Goal: Task Accomplishment & Management: Manage account settings

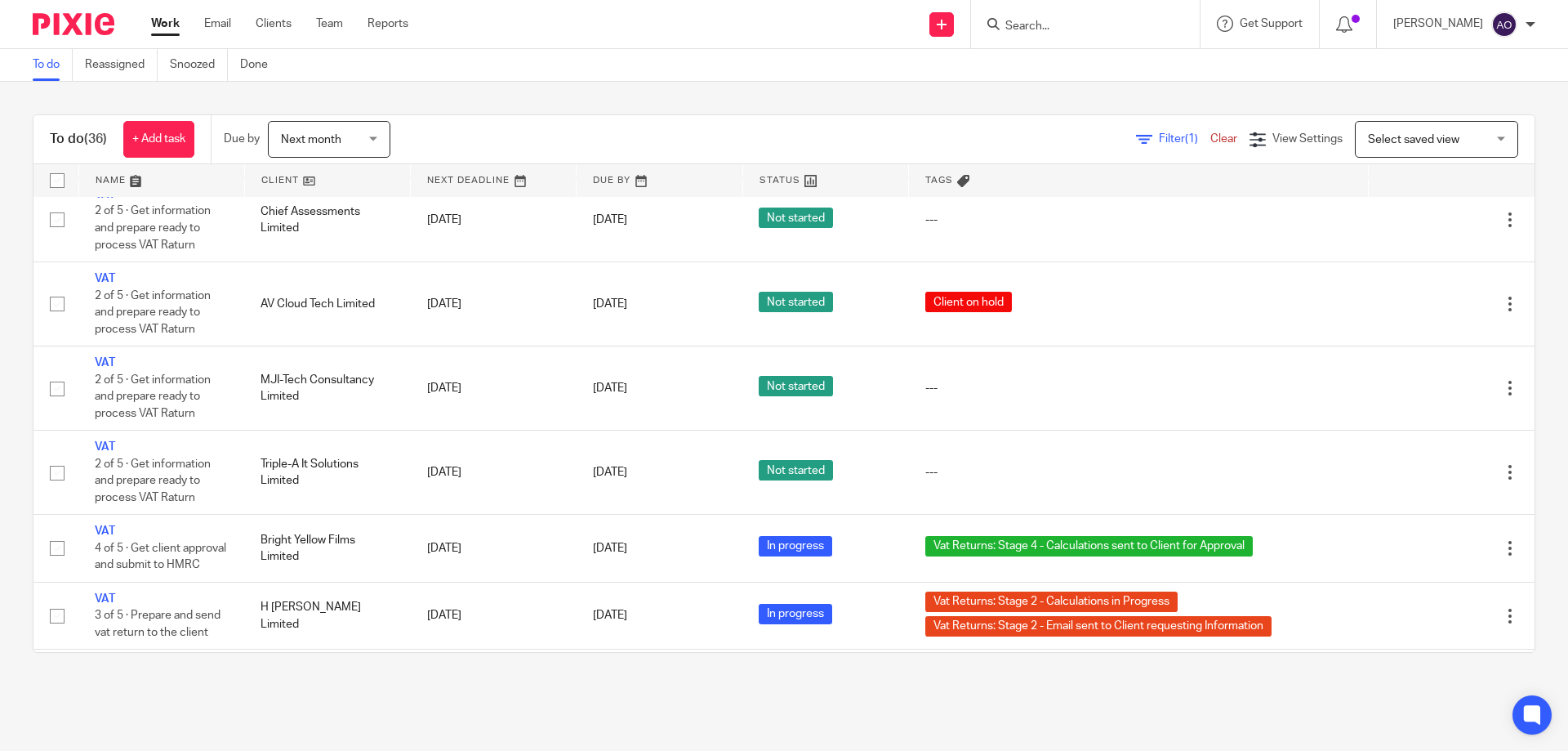
scroll to position [2255, 0]
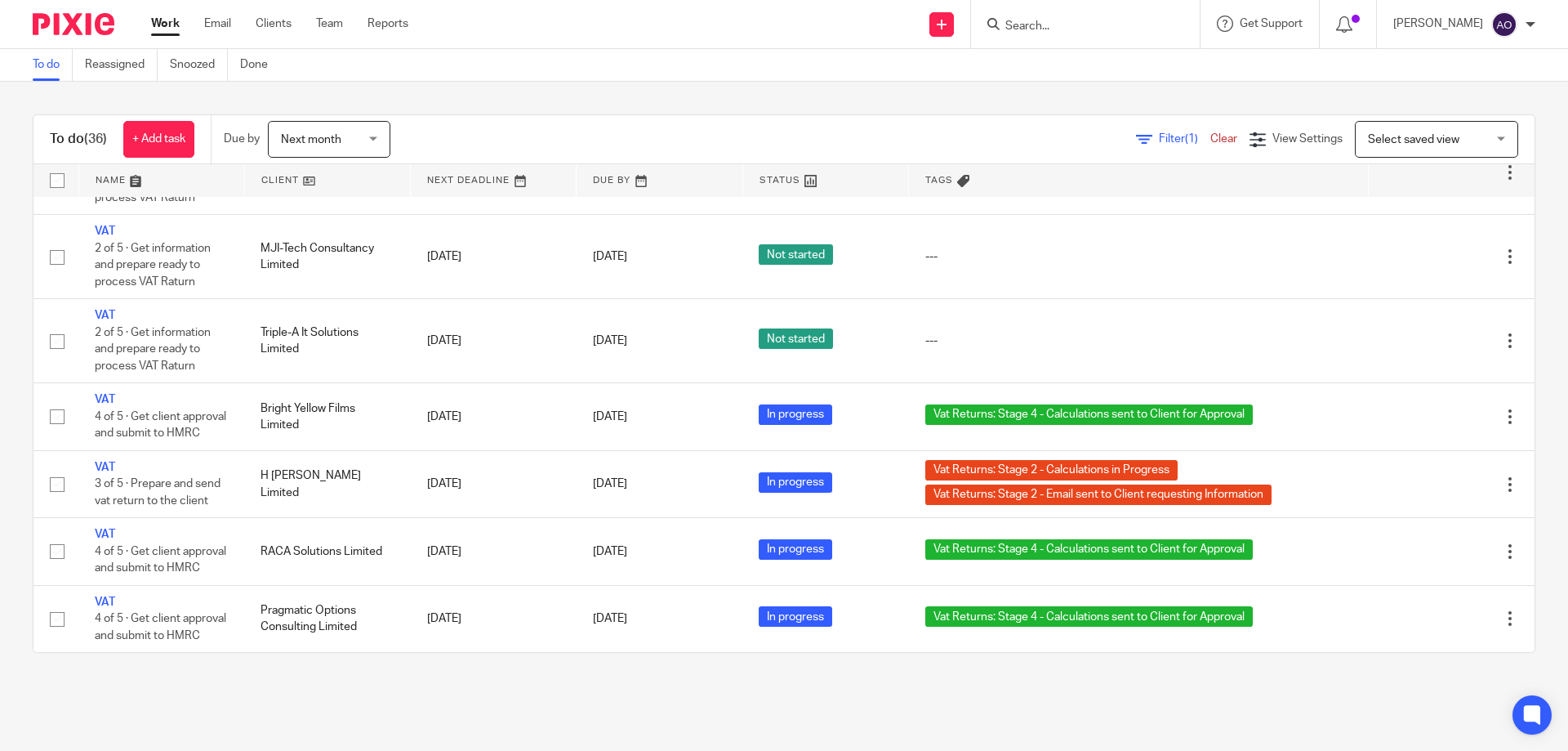
click at [1159, 141] on span "Filter (1)" at bounding box center [1185, 139] width 51 height 11
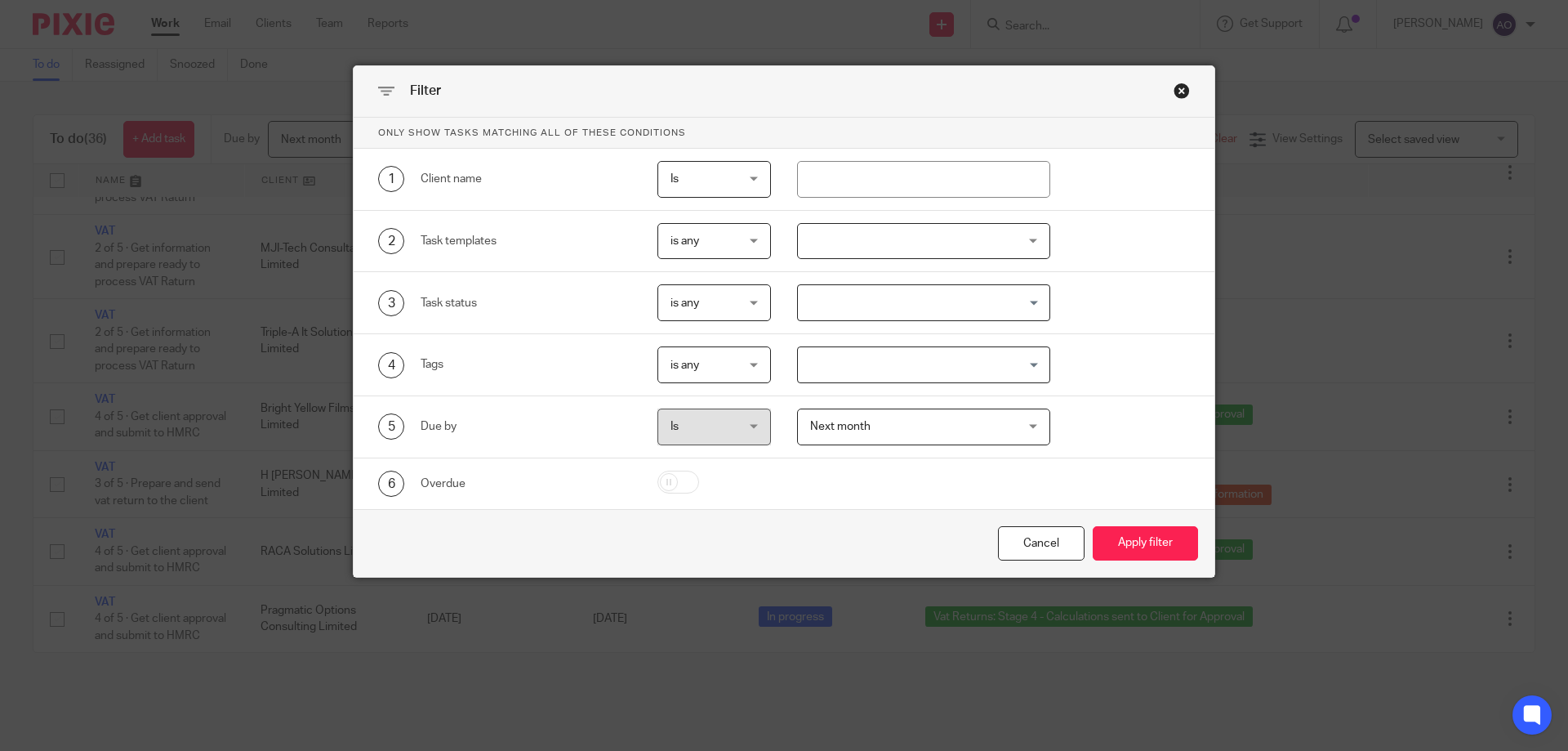
click at [1017, 234] on div at bounding box center [924, 241] width 254 height 37
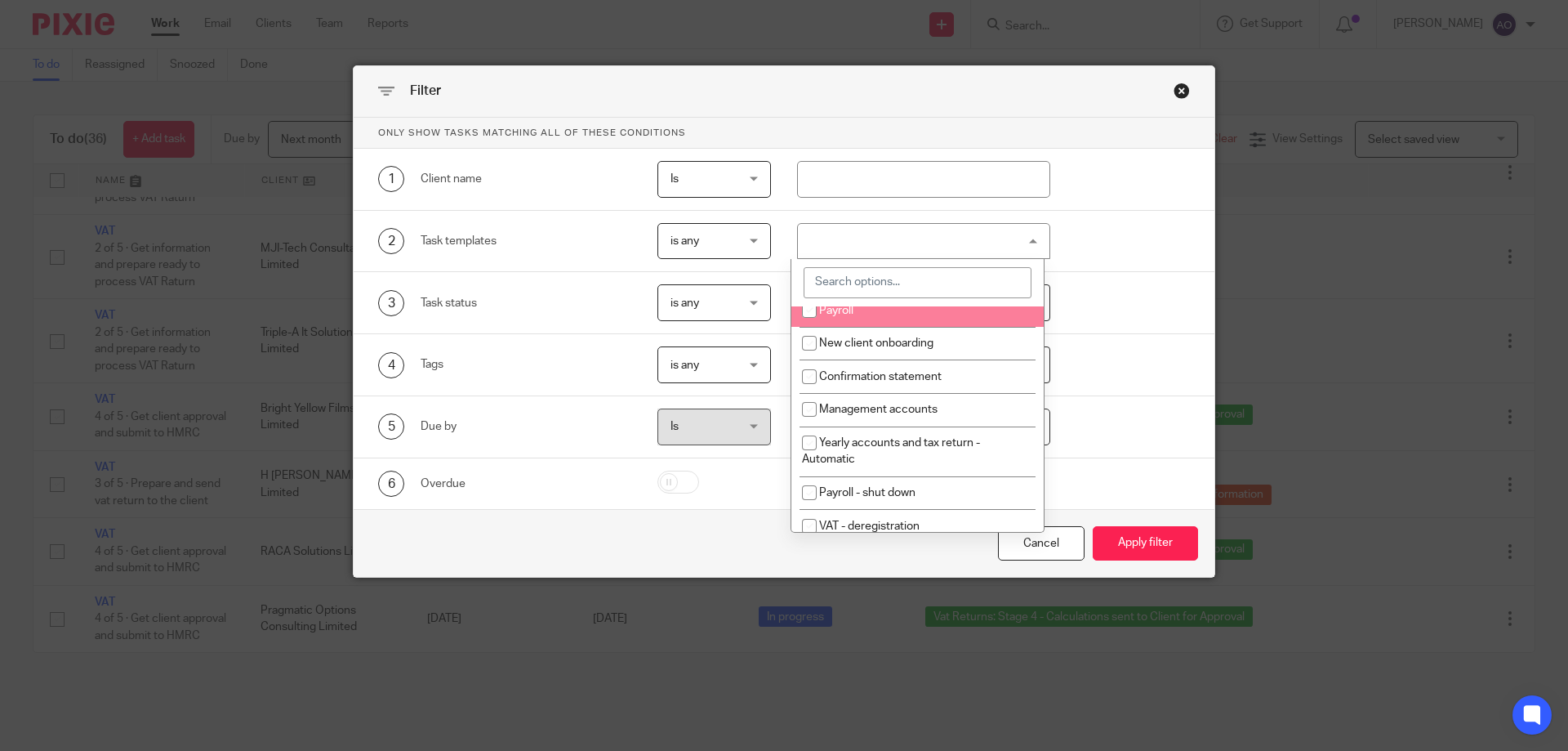
scroll to position [163, 0]
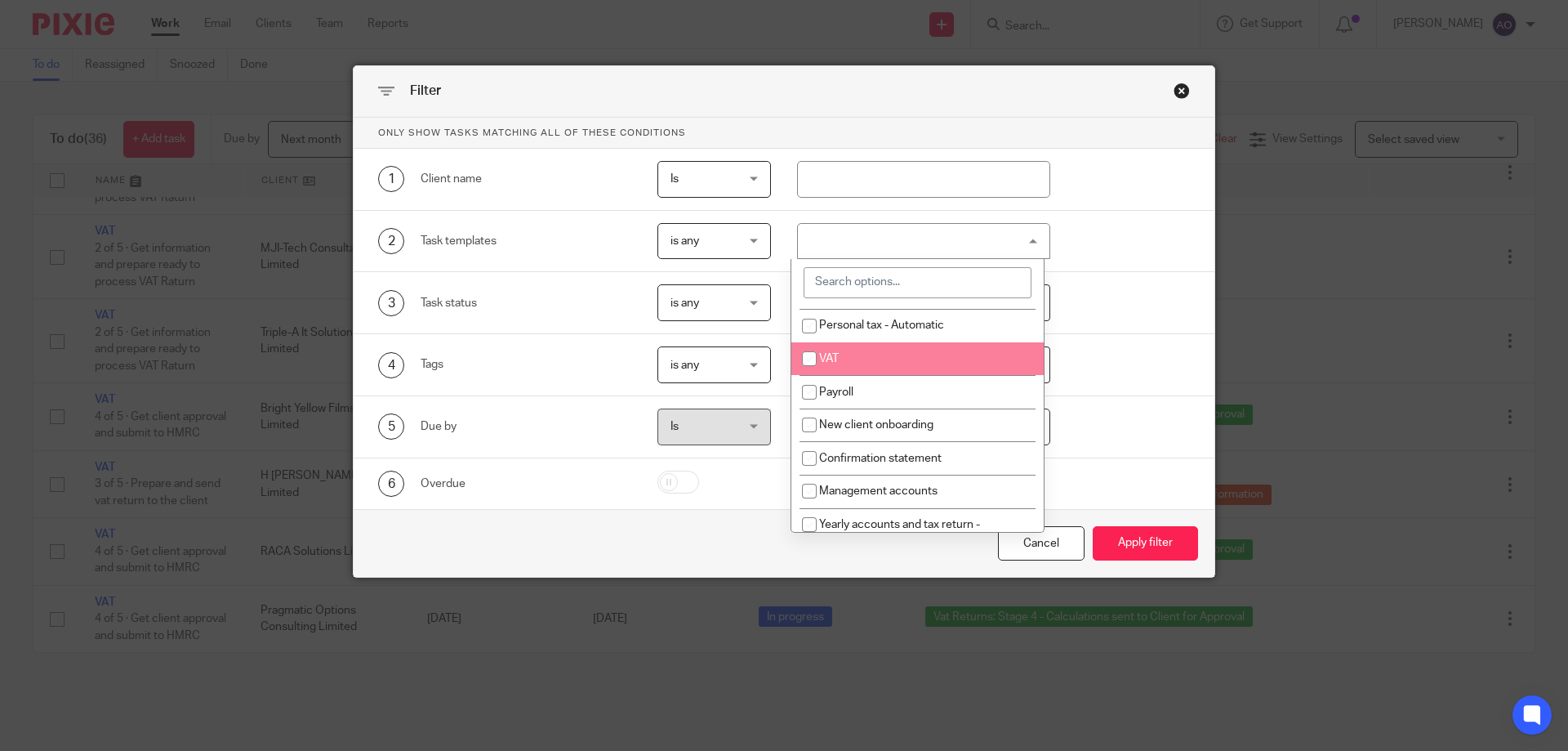
click at [897, 344] on li "VAT" at bounding box center [918, 358] width 252 height 33
checkbox input "true"
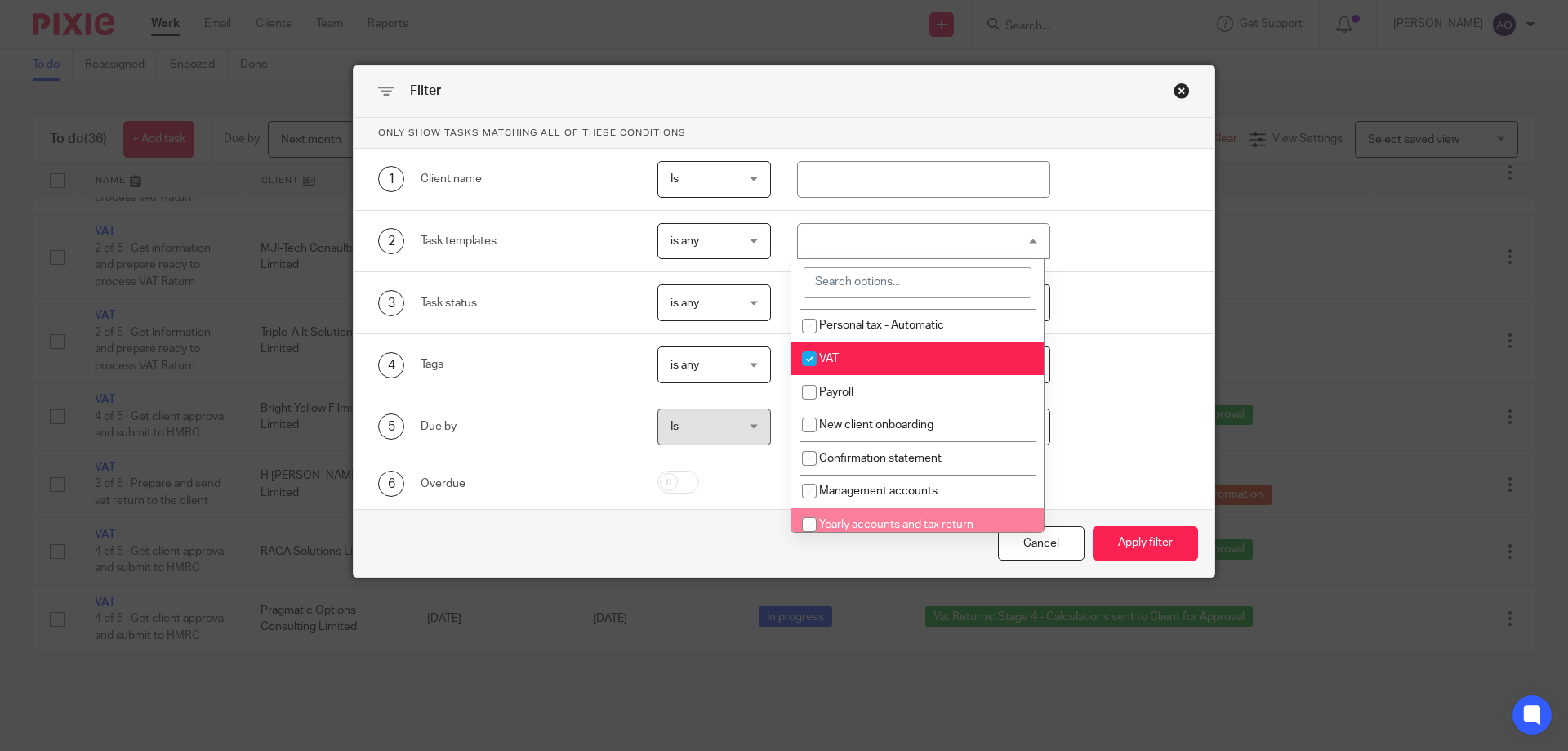
click at [843, 547] on div "Cancel Apply filter" at bounding box center [783, 543] width 861 height 68
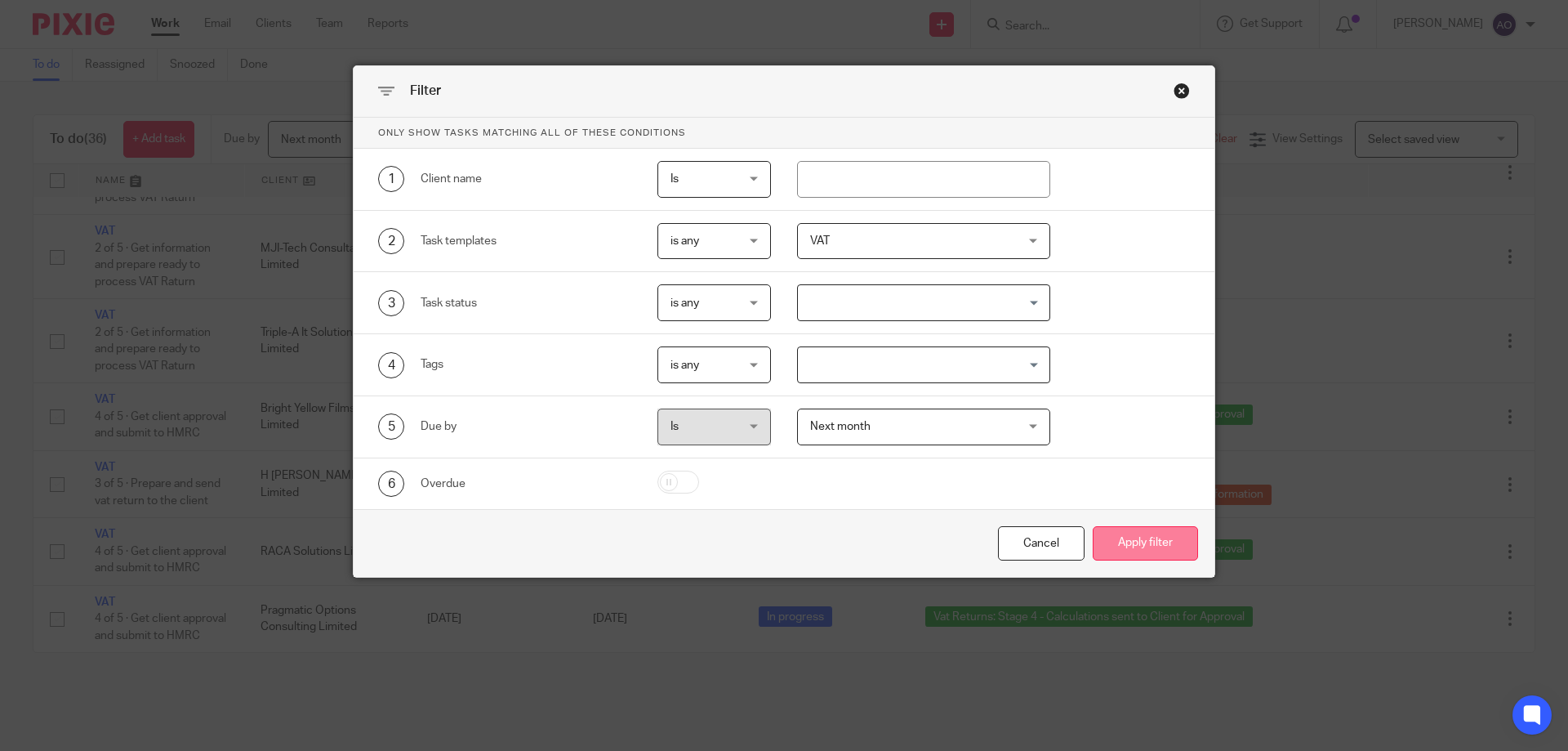
click at [1136, 534] on button "Apply filter" at bounding box center [1145, 543] width 105 height 35
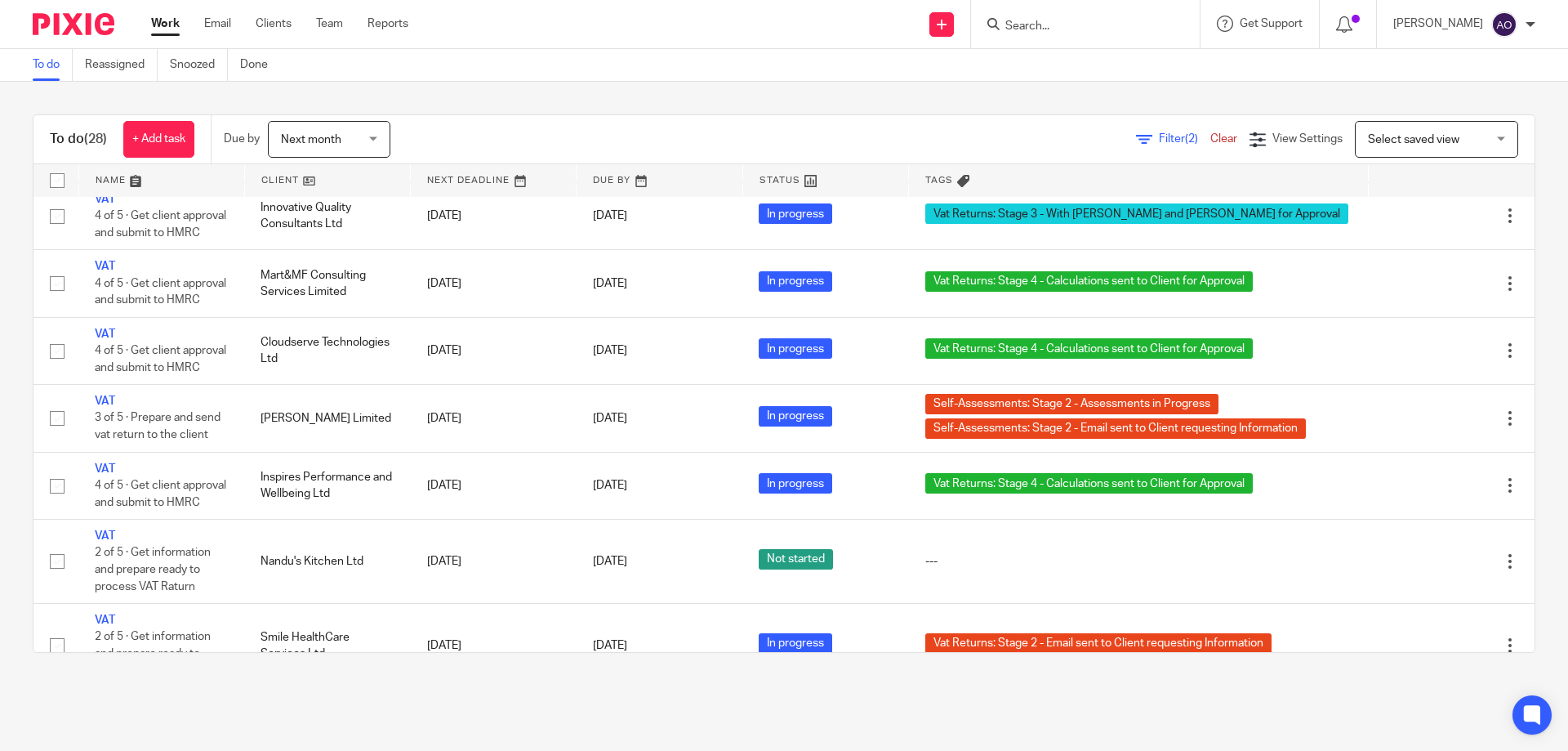
scroll to position [1258, 0]
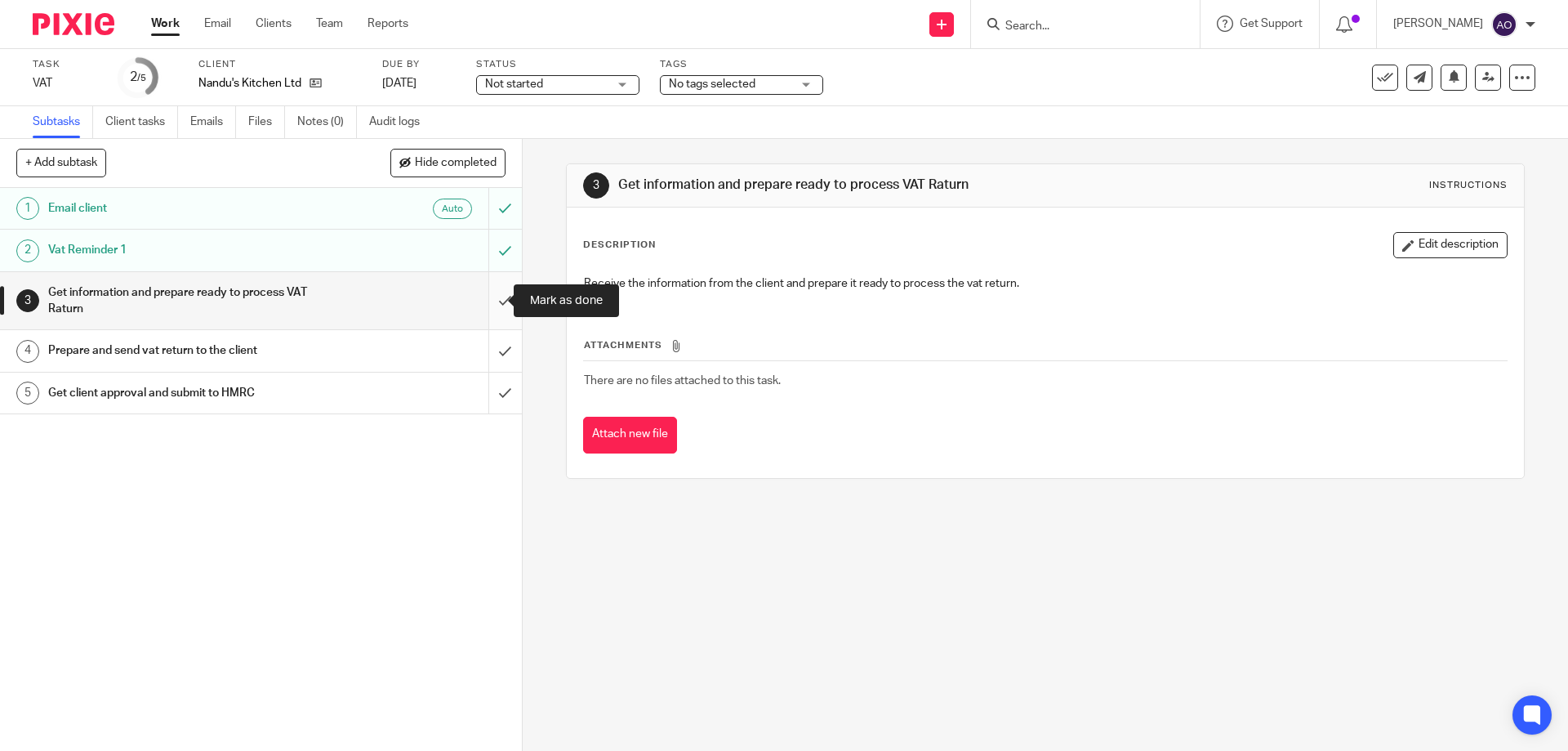
click at [488, 295] on input "submit" at bounding box center [260, 300] width 522 height 58
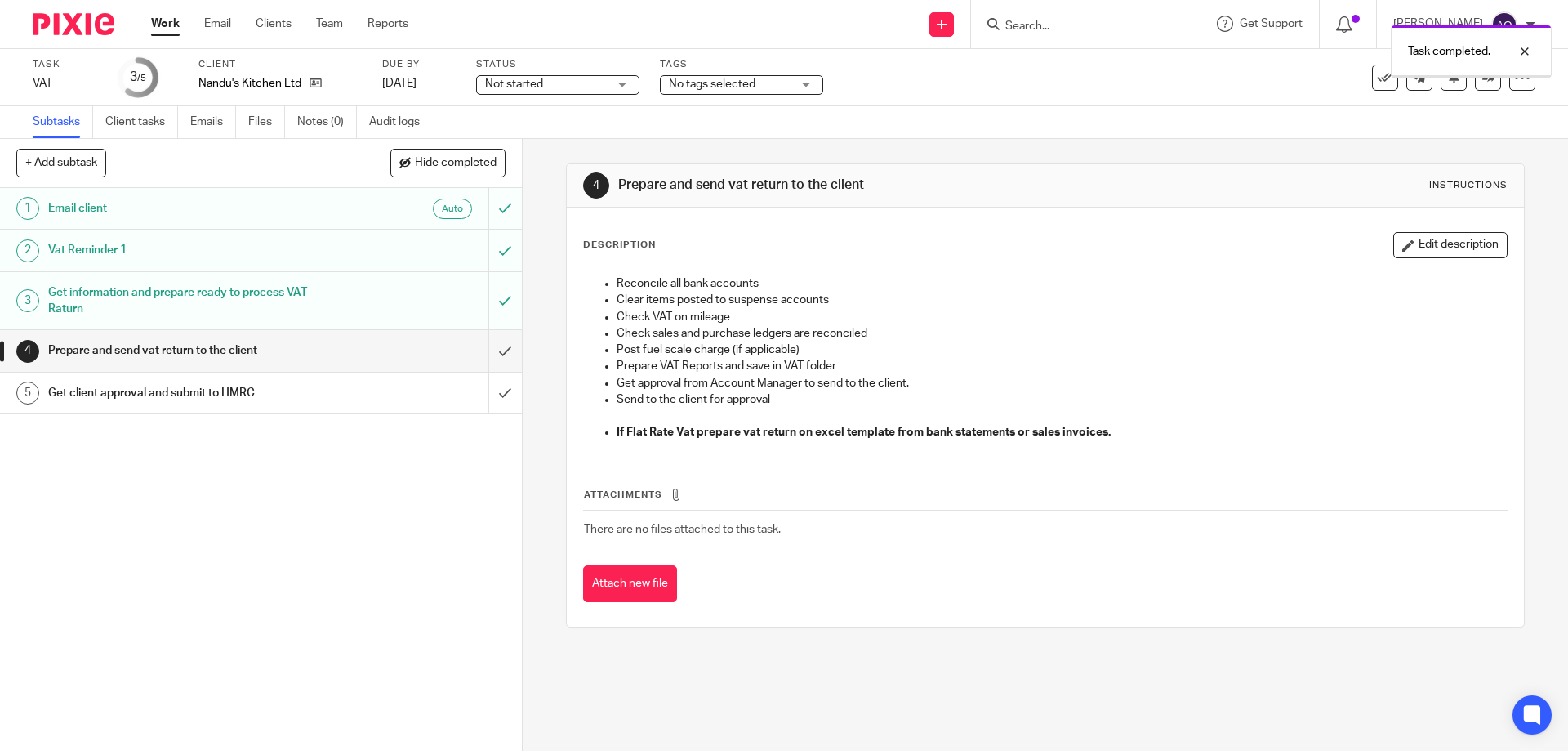
click at [625, 85] on div "Not started Not started" at bounding box center [558, 84] width 163 height 20
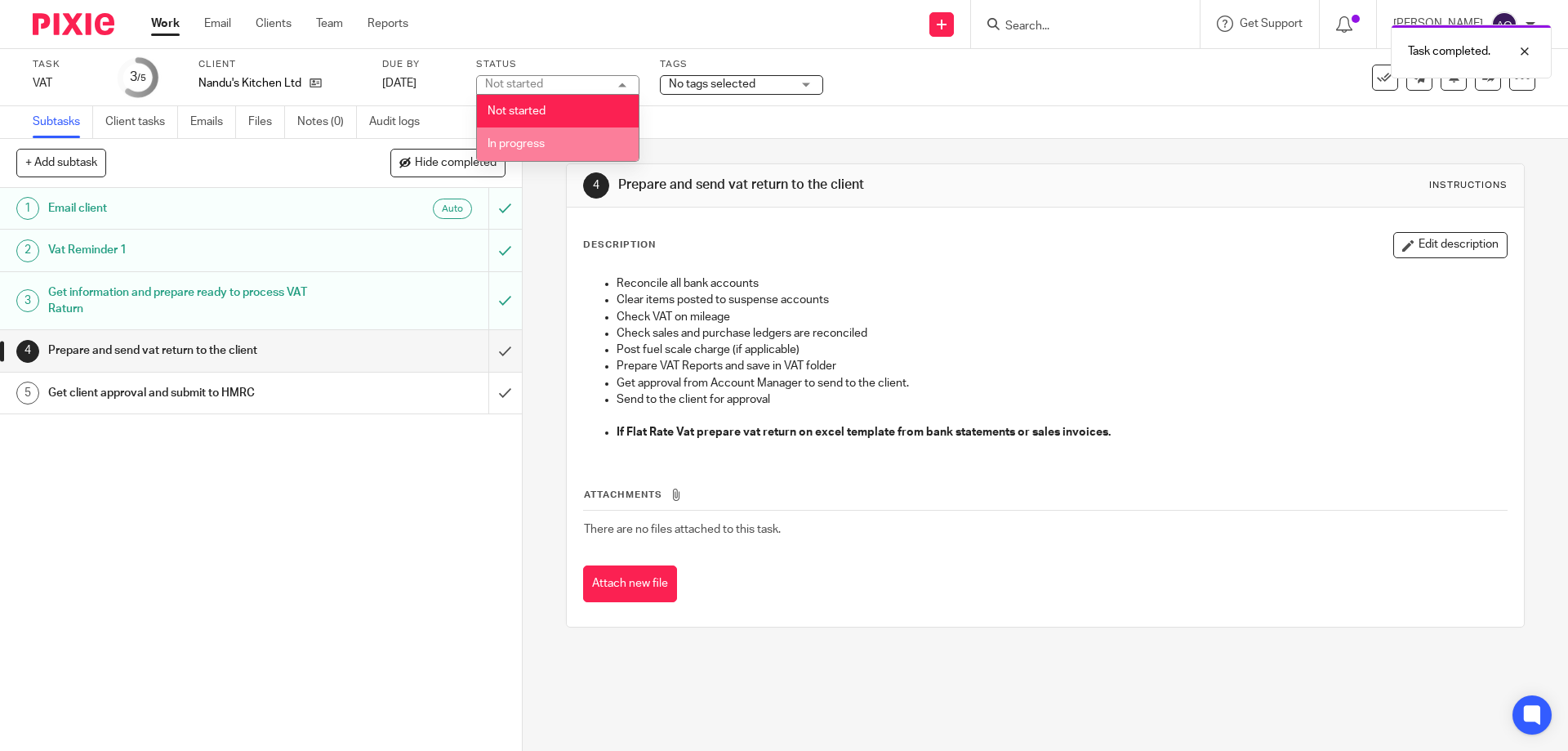
click at [527, 144] on span "In progress" at bounding box center [516, 144] width 57 height 11
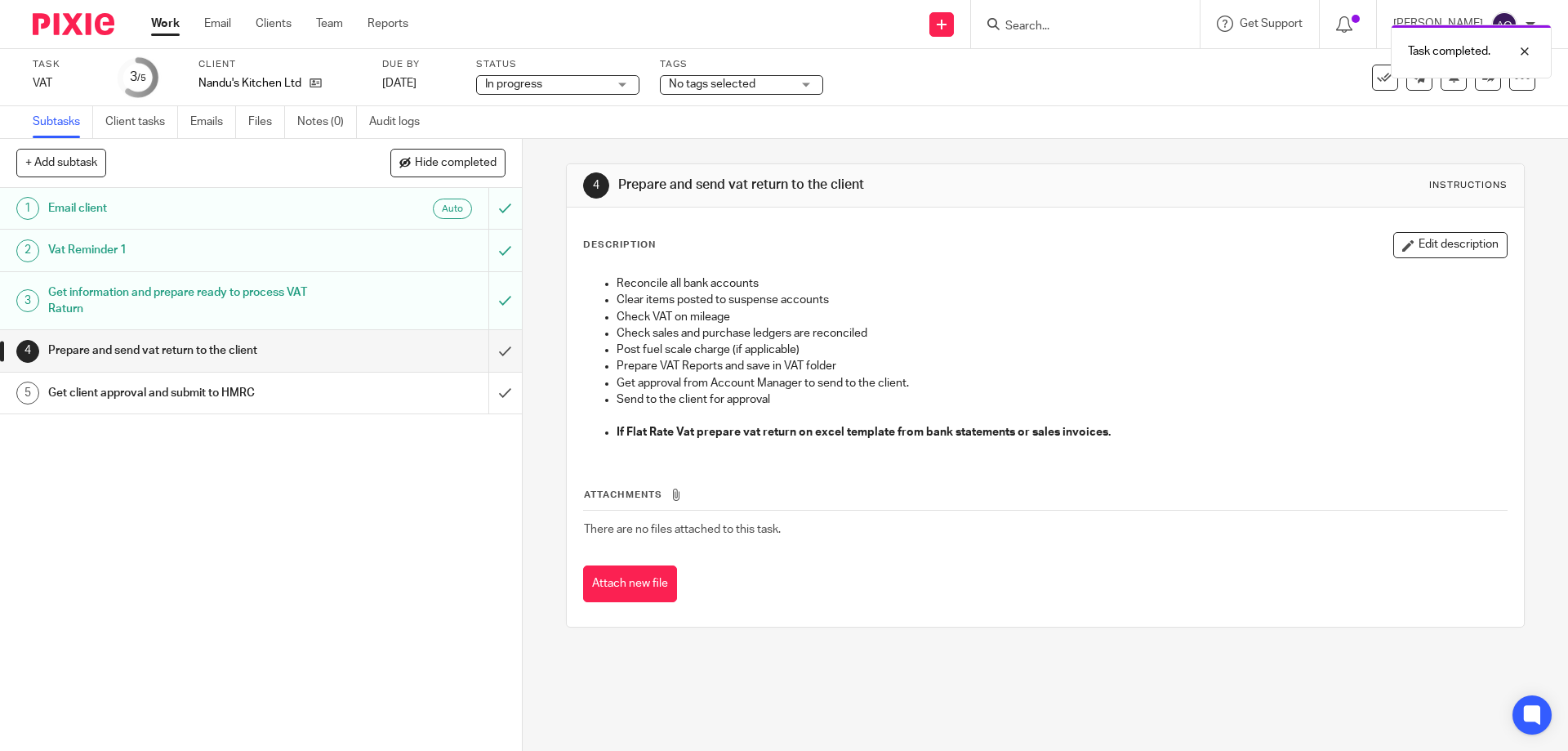
click at [808, 86] on div "No tags selected" at bounding box center [741, 84] width 163 height 20
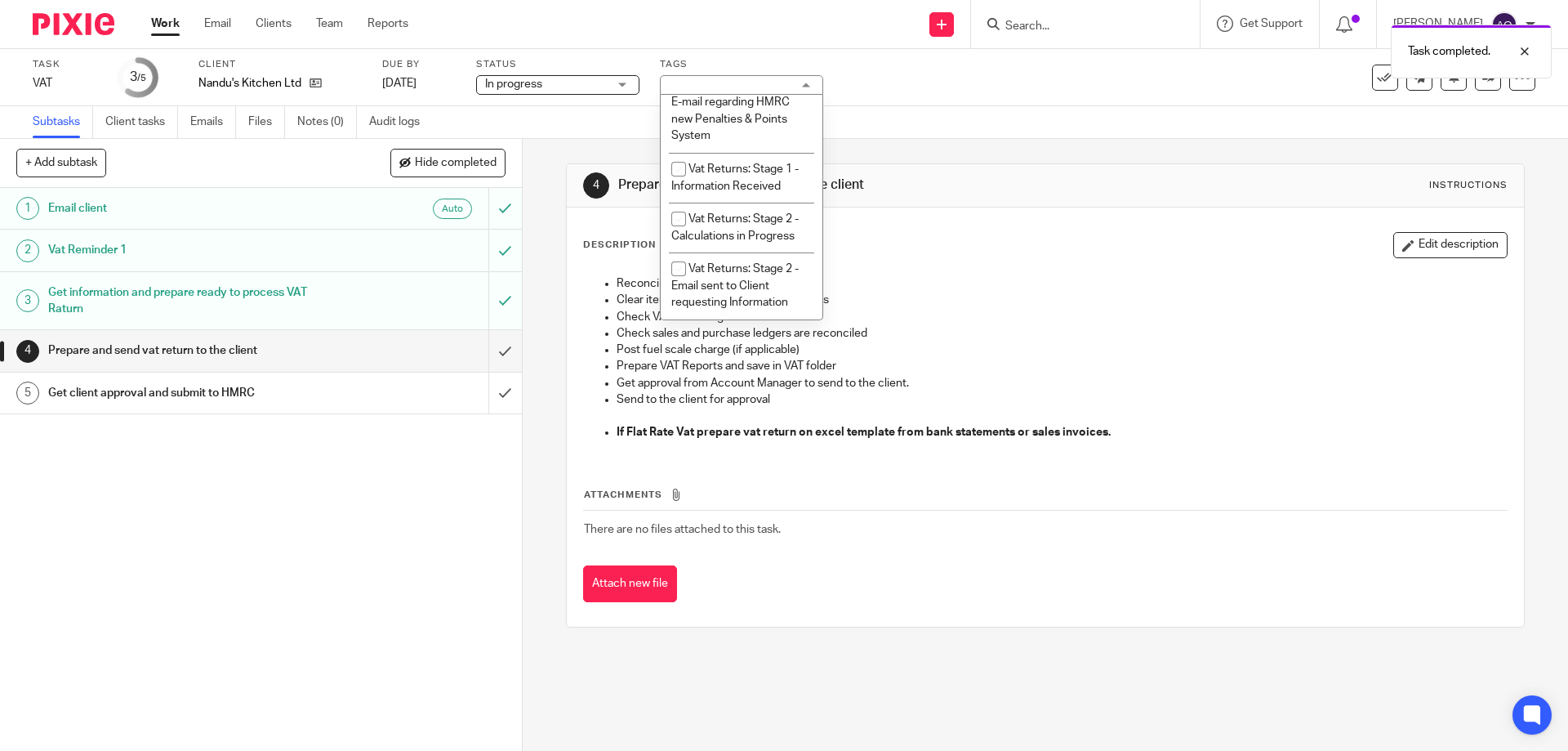
scroll to position [900, 0]
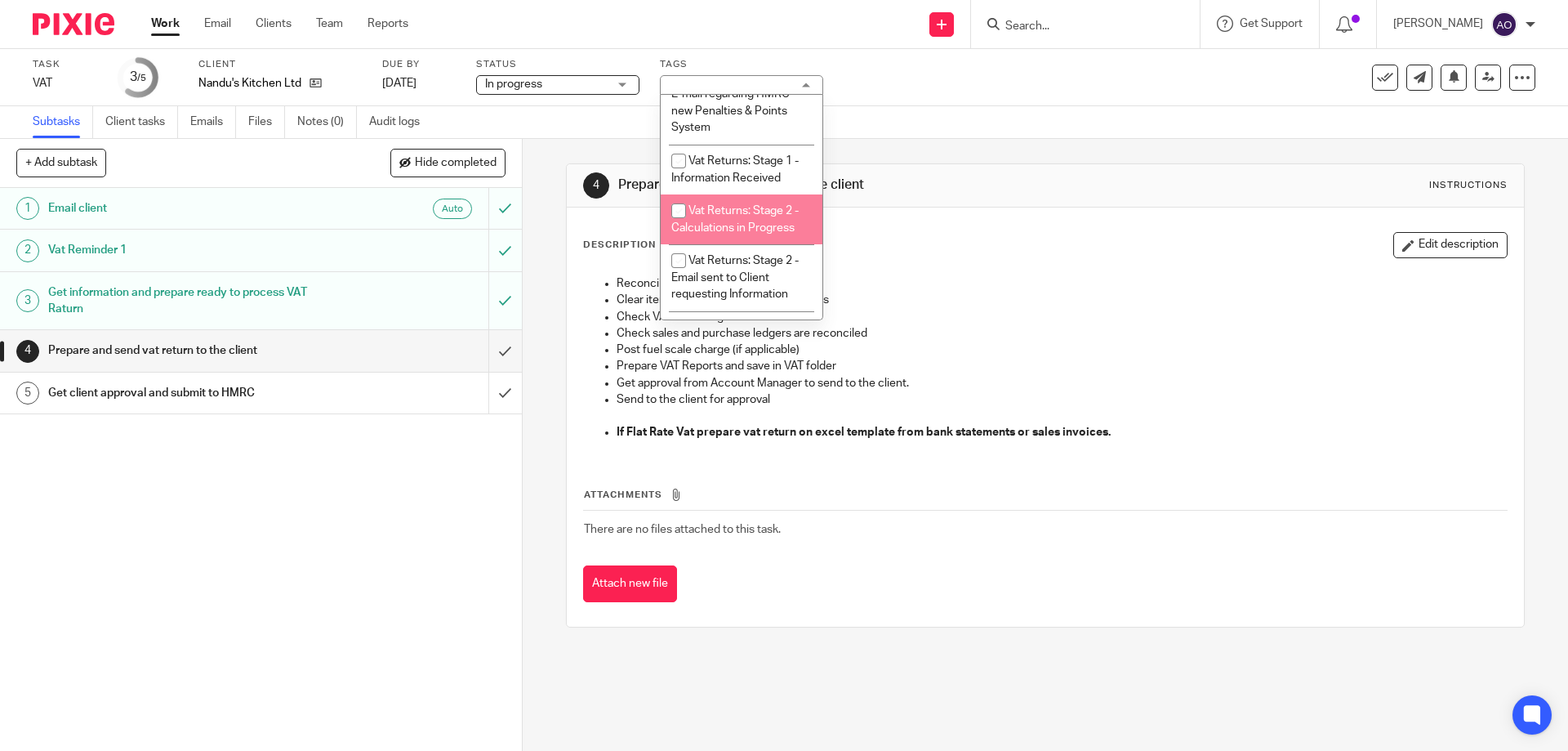
click at [674, 197] on input "checkbox" at bounding box center [678, 210] width 31 height 31
checkbox input "true"
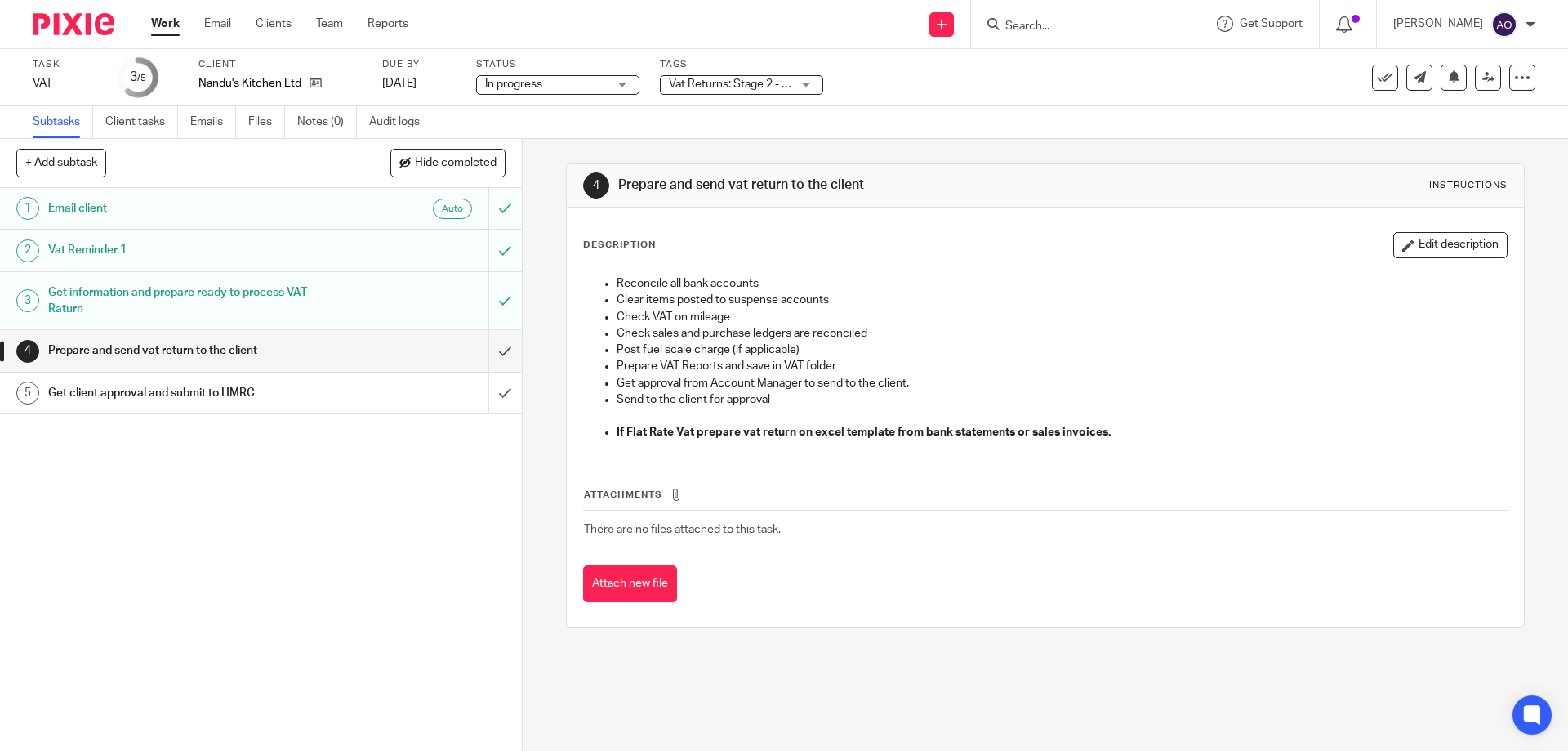
click at [442, 506] on div "1 Email client Auto 2 Vat Reminder 1 3 Get information and prepare ready to pro…" at bounding box center [260, 469] width 522 height 563
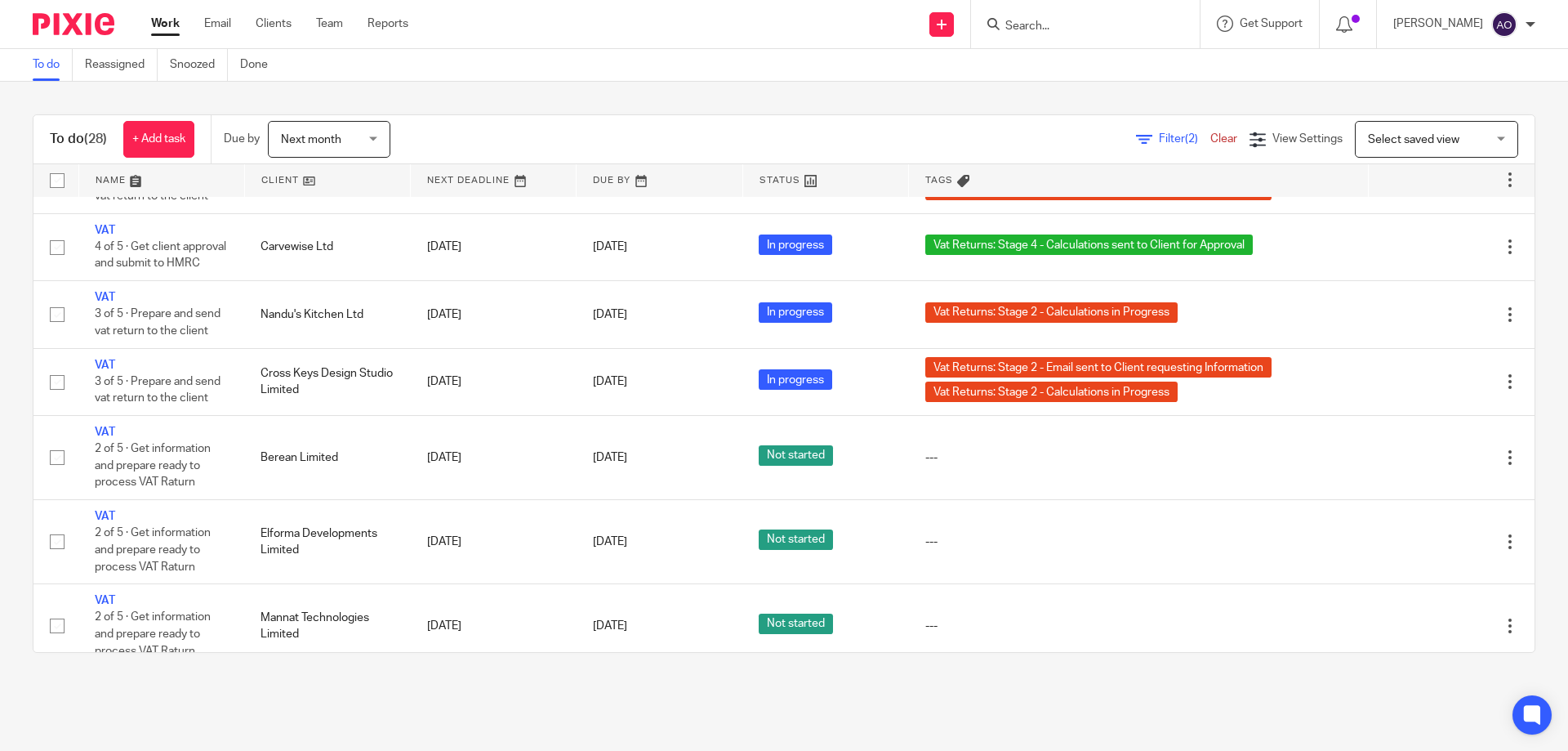
scroll to position [1649, 0]
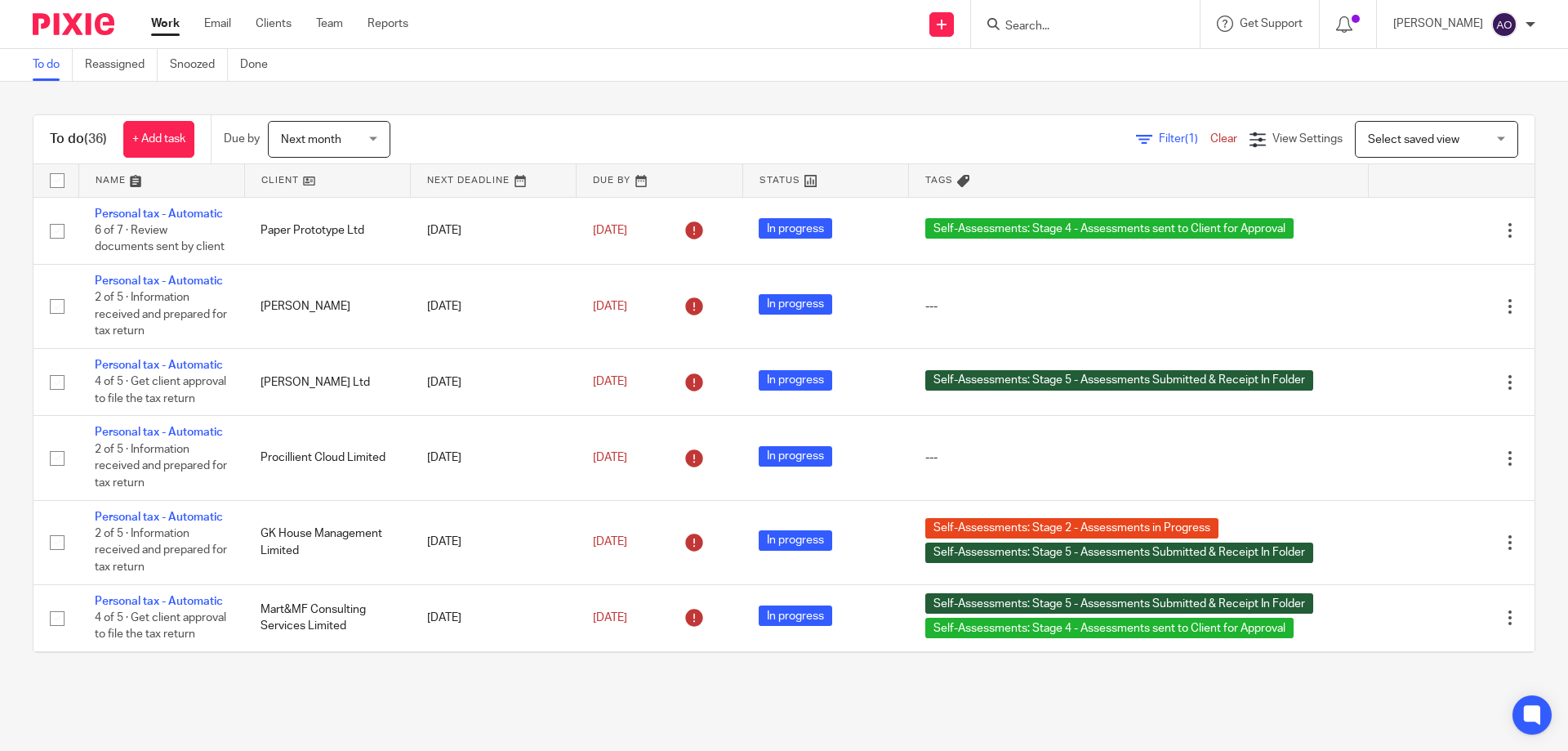
click at [1159, 134] on span "Filter (1)" at bounding box center [1185, 139] width 51 height 11
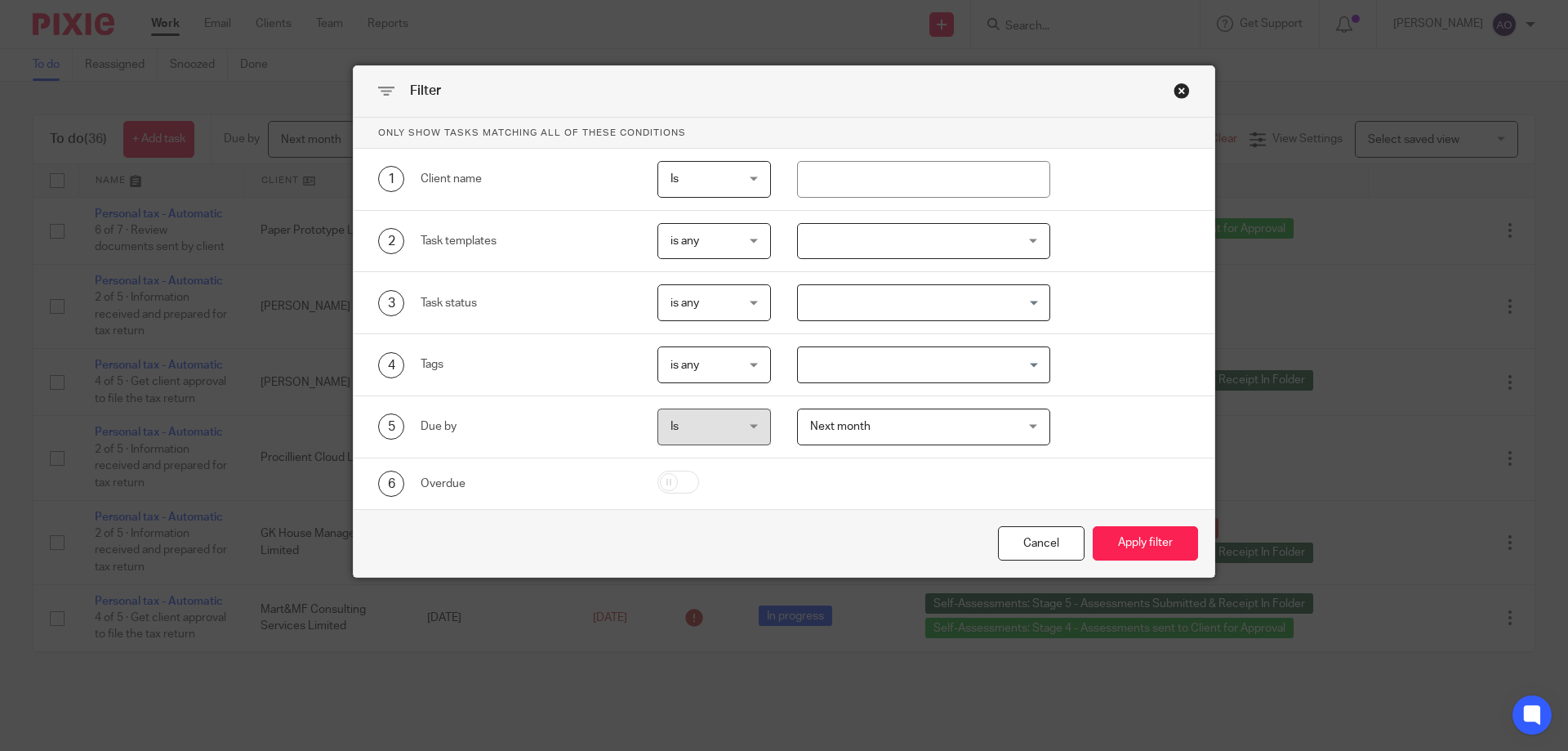
click at [1015, 245] on div at bounding box center [924, 241] width 254 height 37
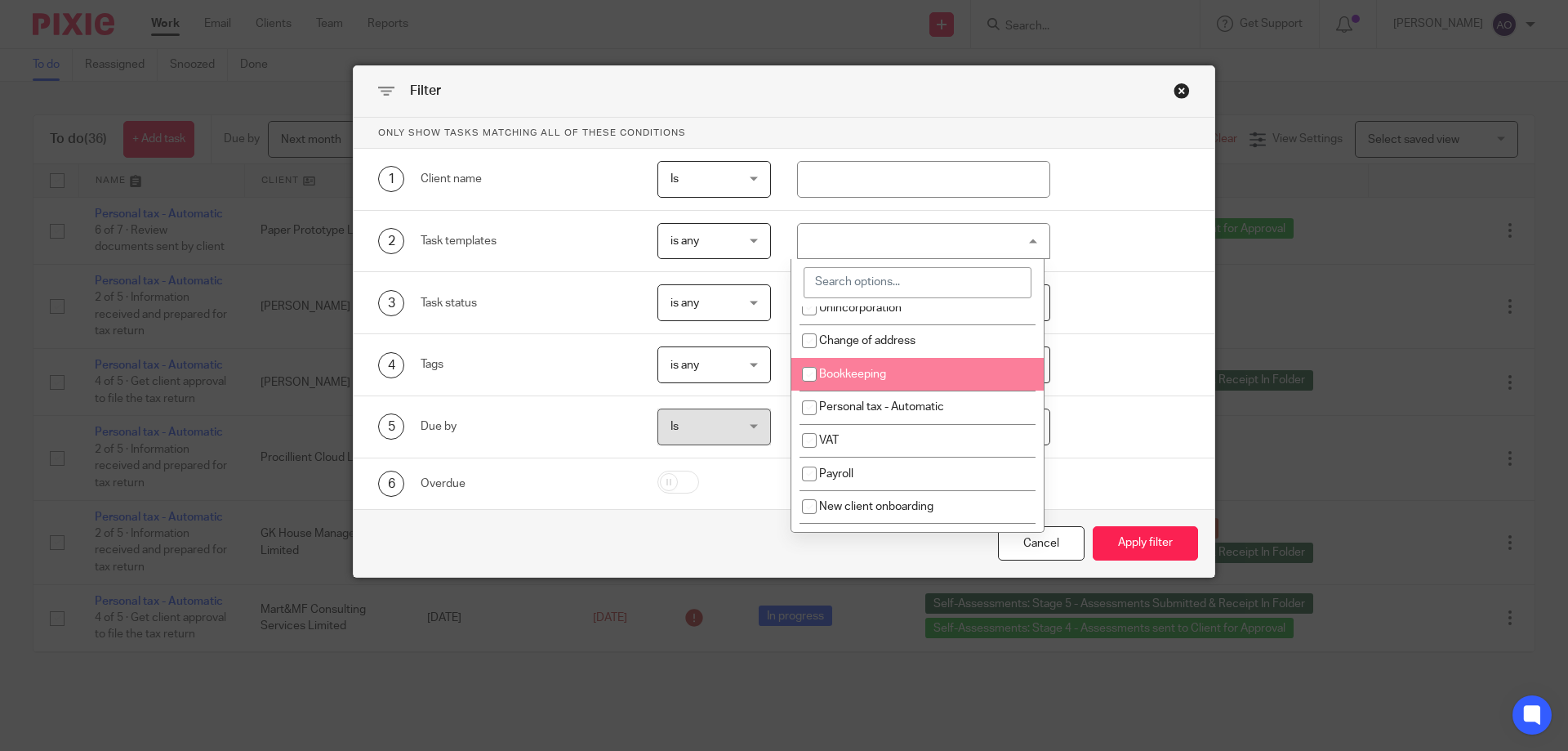
scroll to position [163, 0]
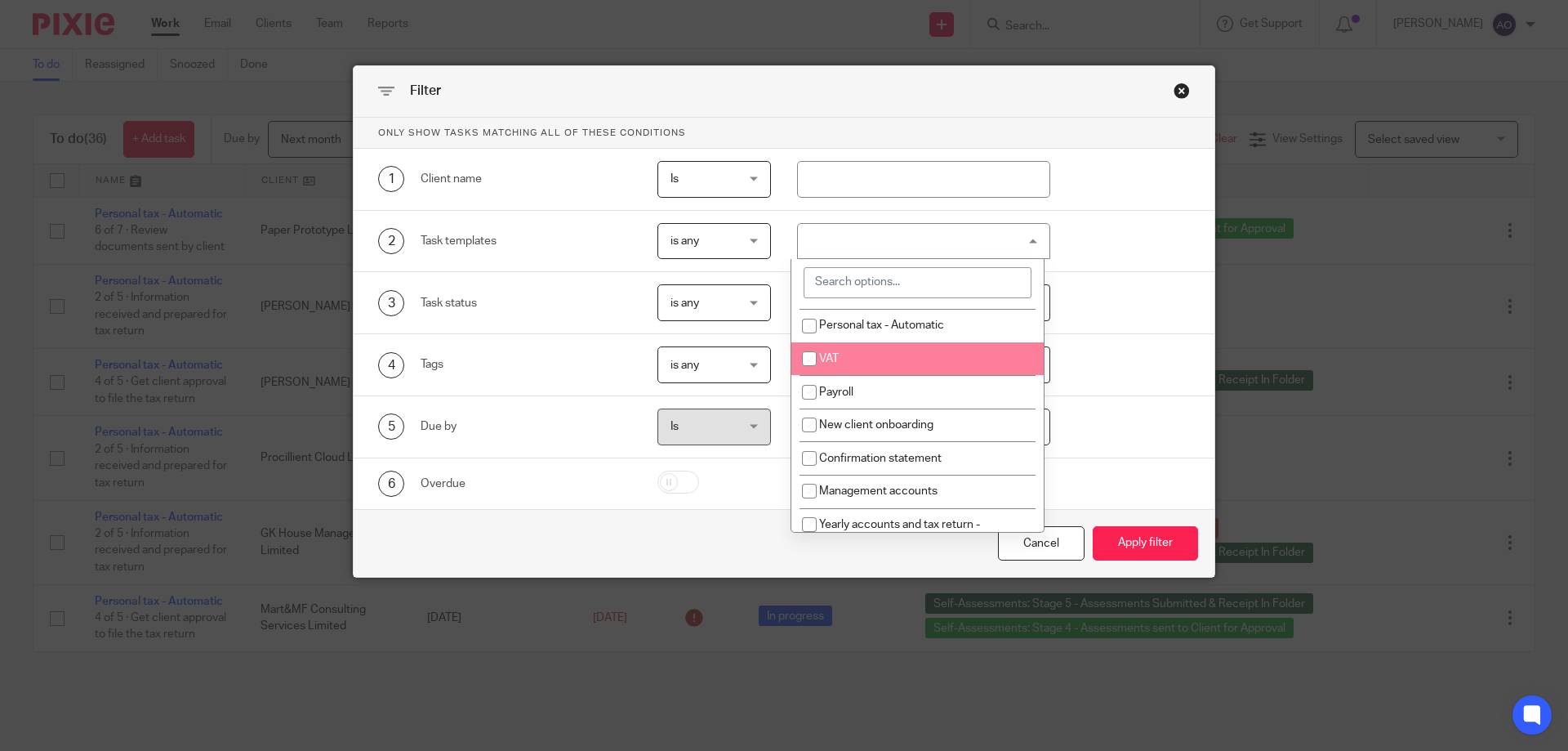
click at [835, 351] on li "VAT" at bounding box center [918, 358] width 252 height 33
checkbox input "true"
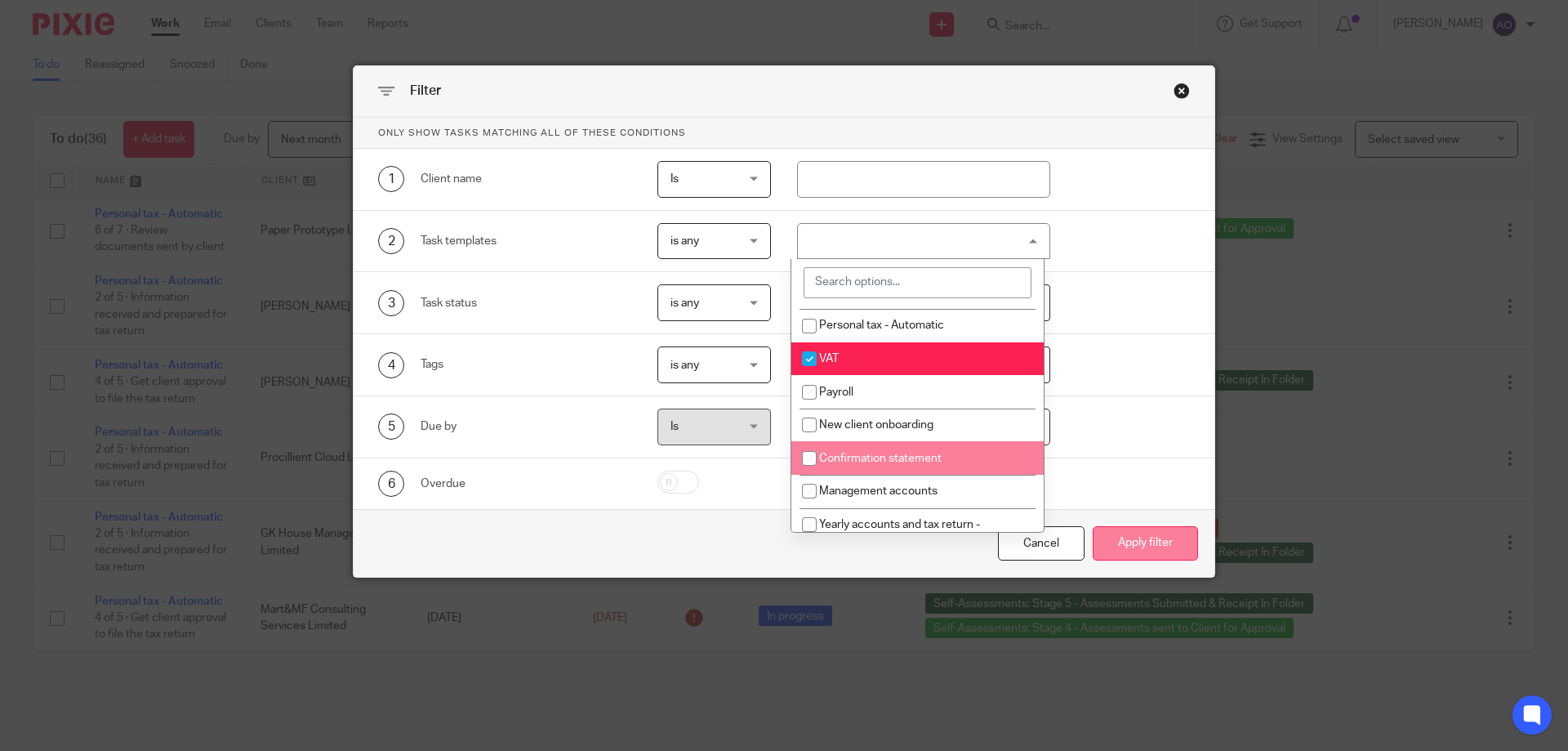
click at [1137, 543] on button "Apply filter" at bounding box center [1145, 543] width 105 height 35
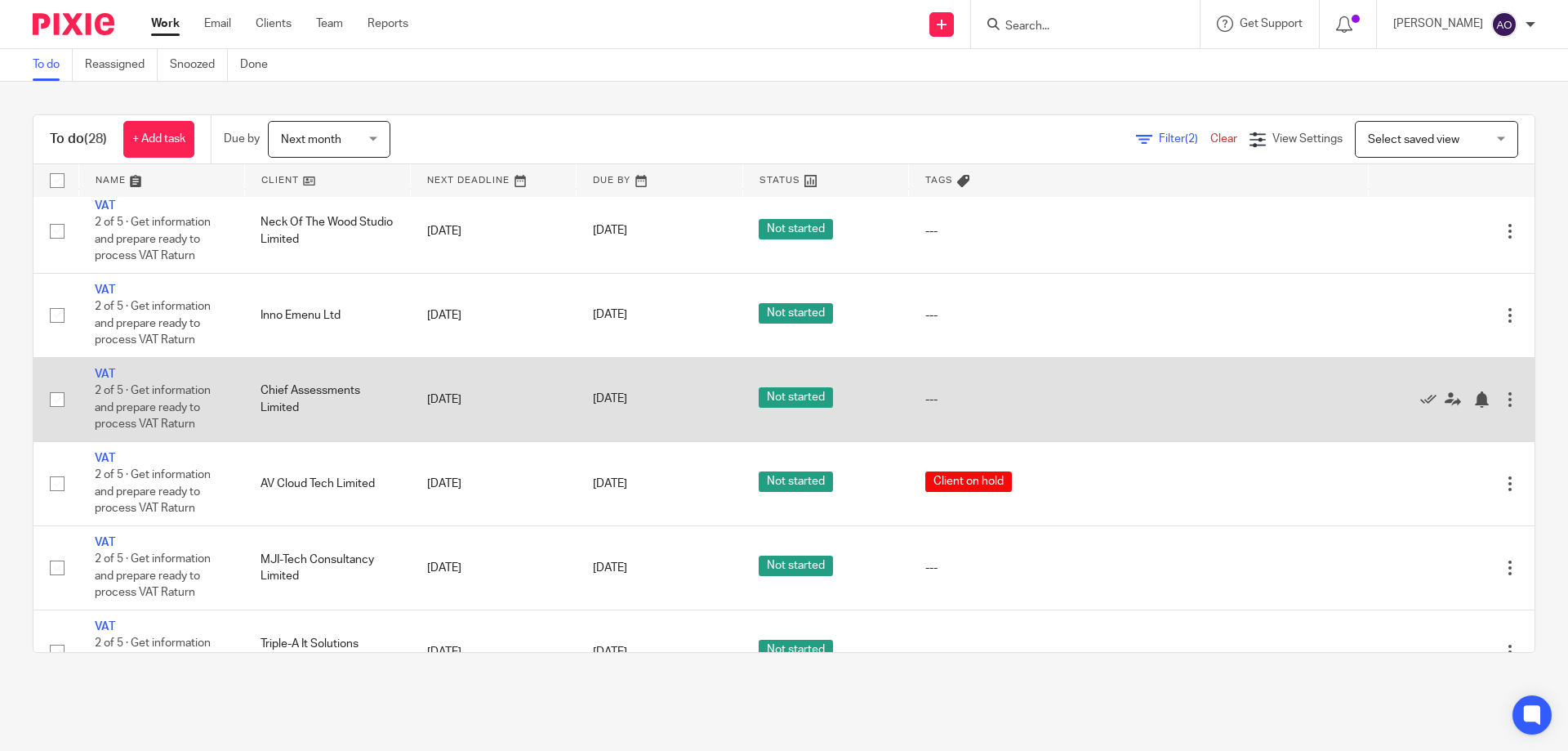
scroll to position [179, 0]
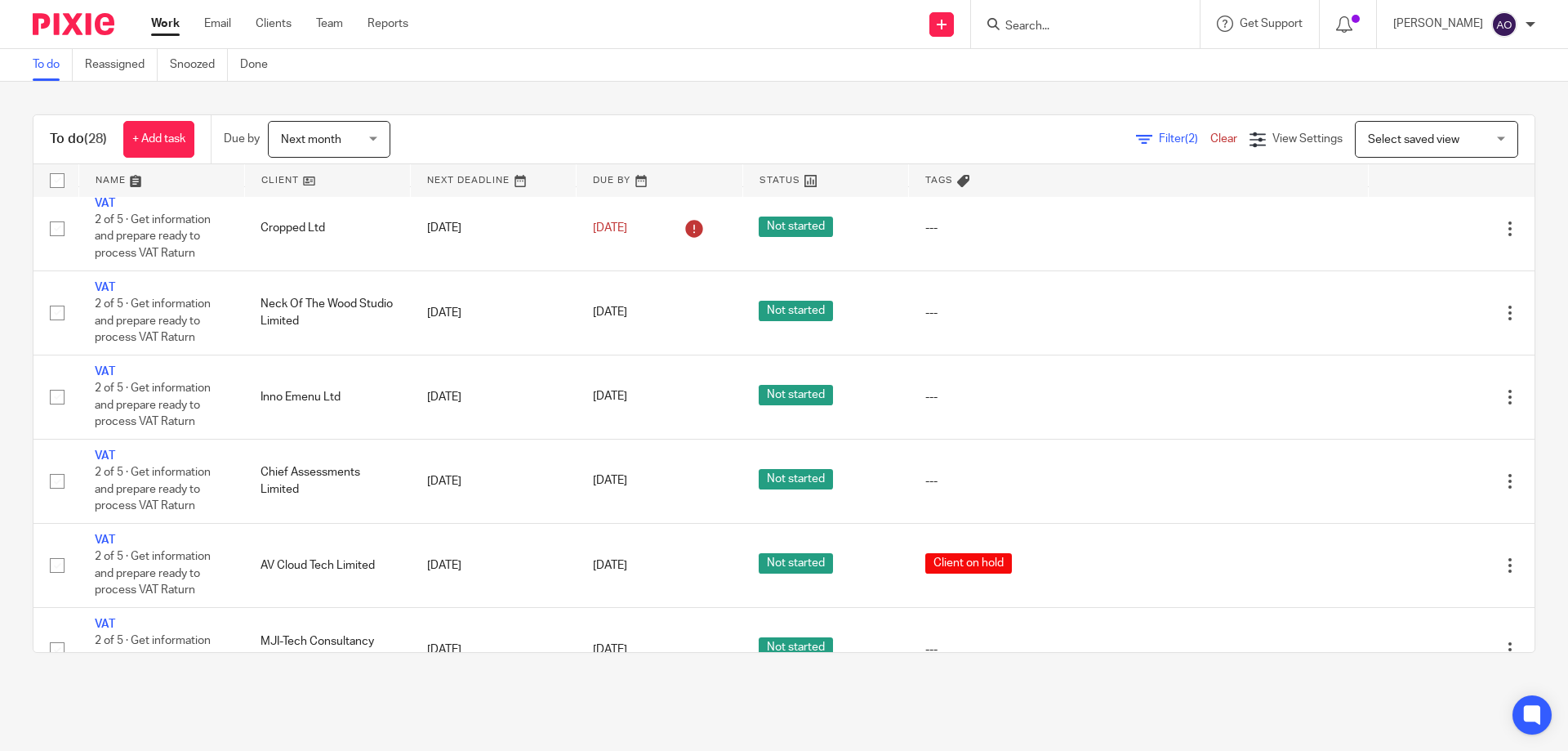
click at [506, 95] on div "To do (28) + Add task Due by Next month Next month Today Tomorrow This week Nex…" at bounding box center [784, 383] width 1568 height 603
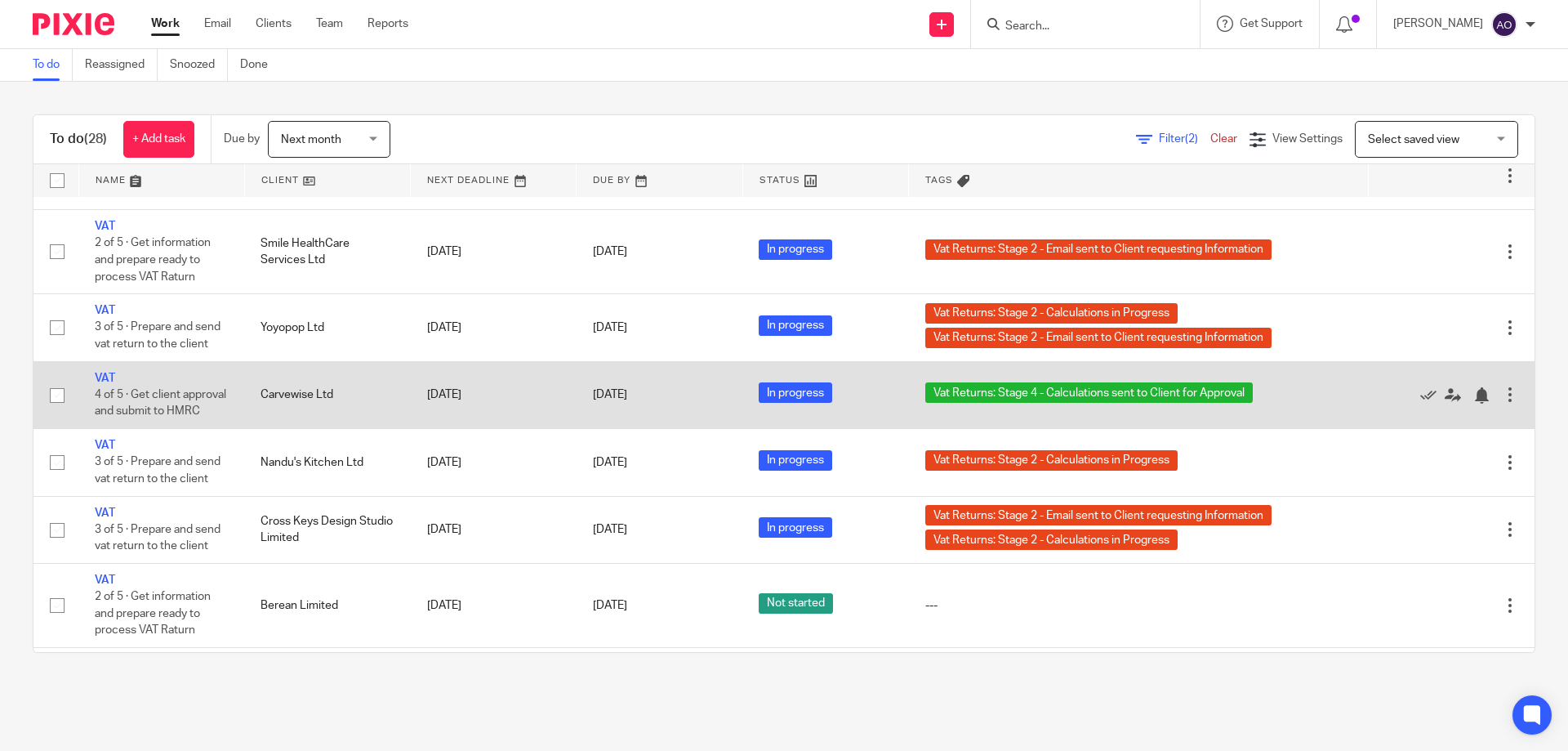
scroll to position [1649, 0]
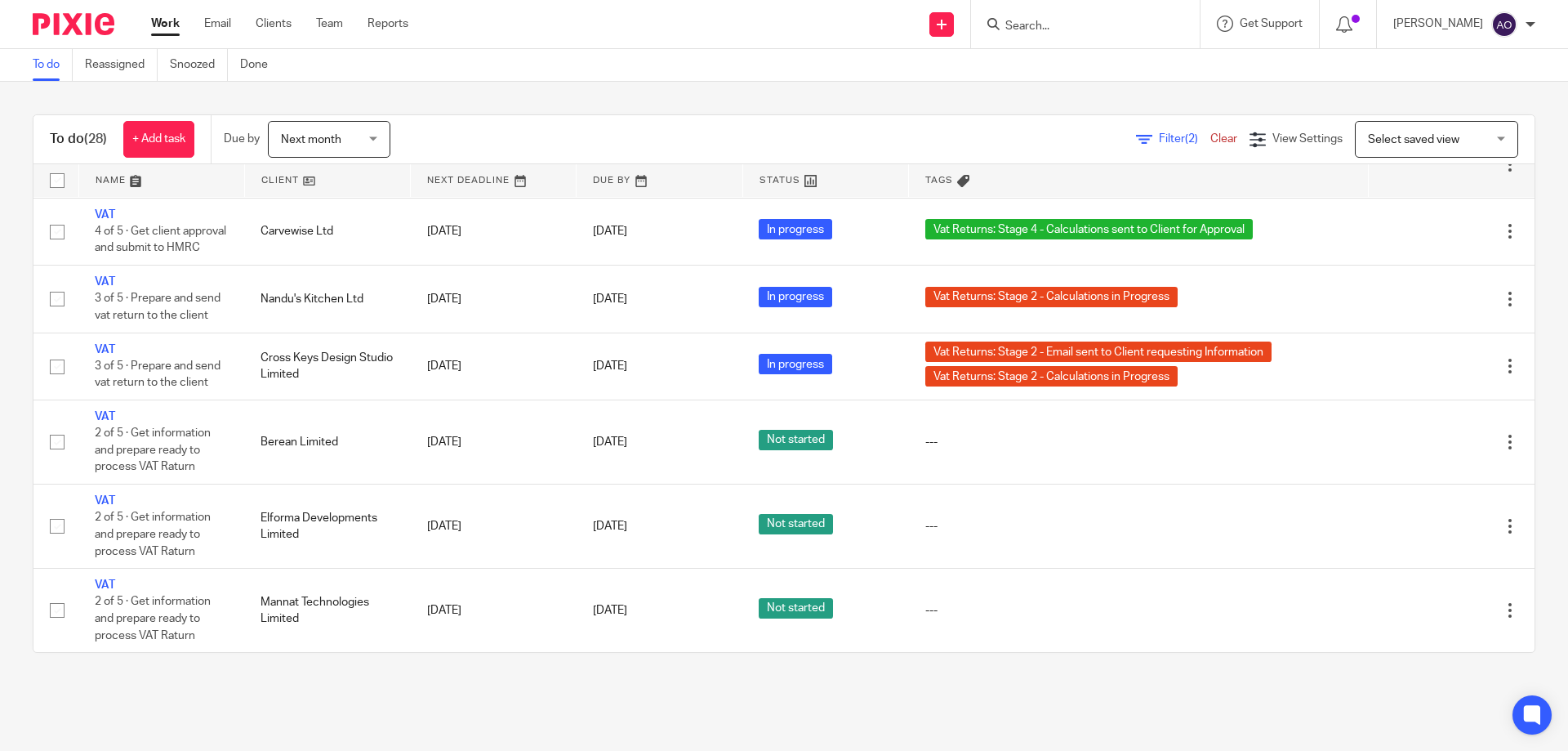
click at [733, 95] on div "To do (28) + Add task Due by Next month Next month Today Tomorrow This week Nex…" at bounding box center [784, 383] width 1568 height 603
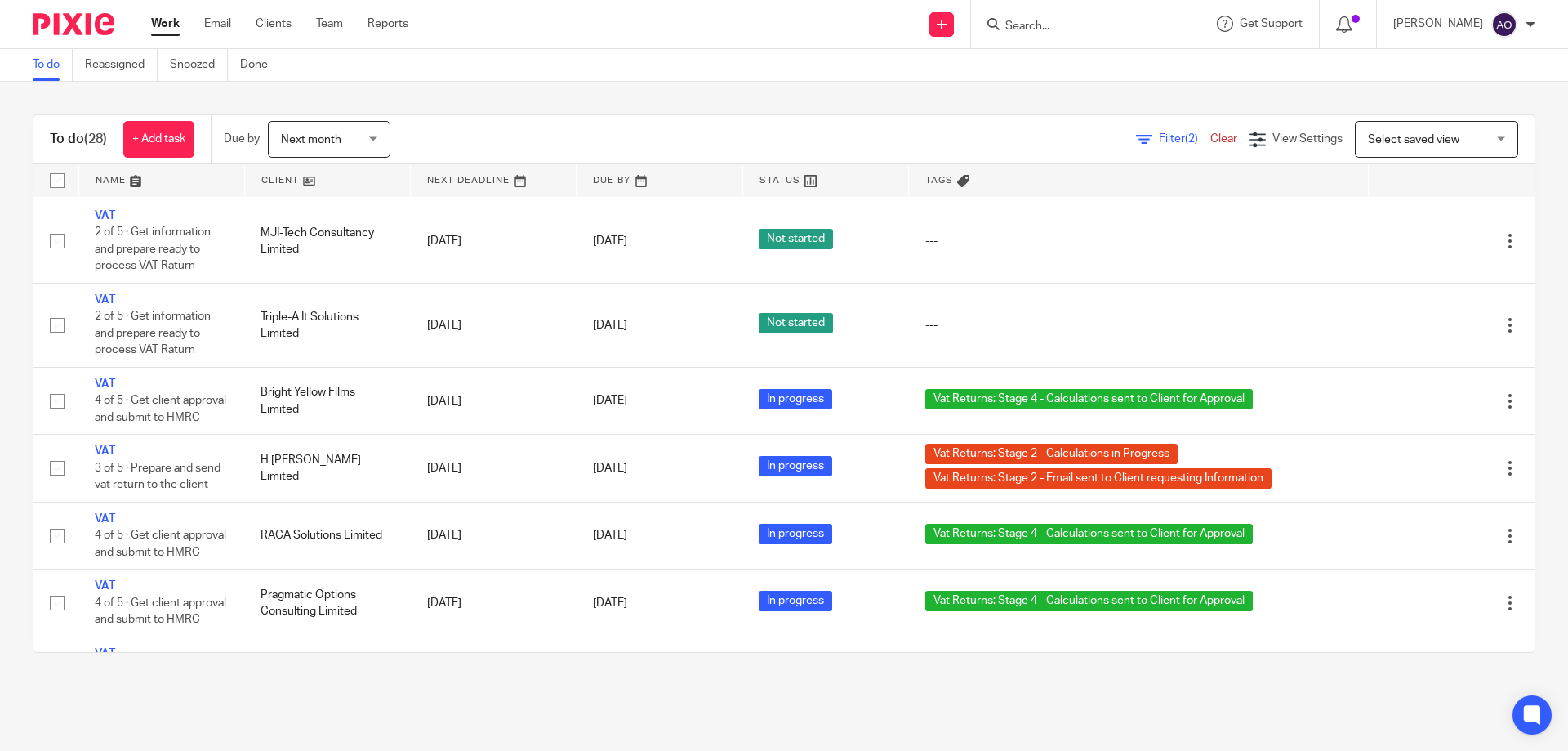
scroll to position [424, 0]
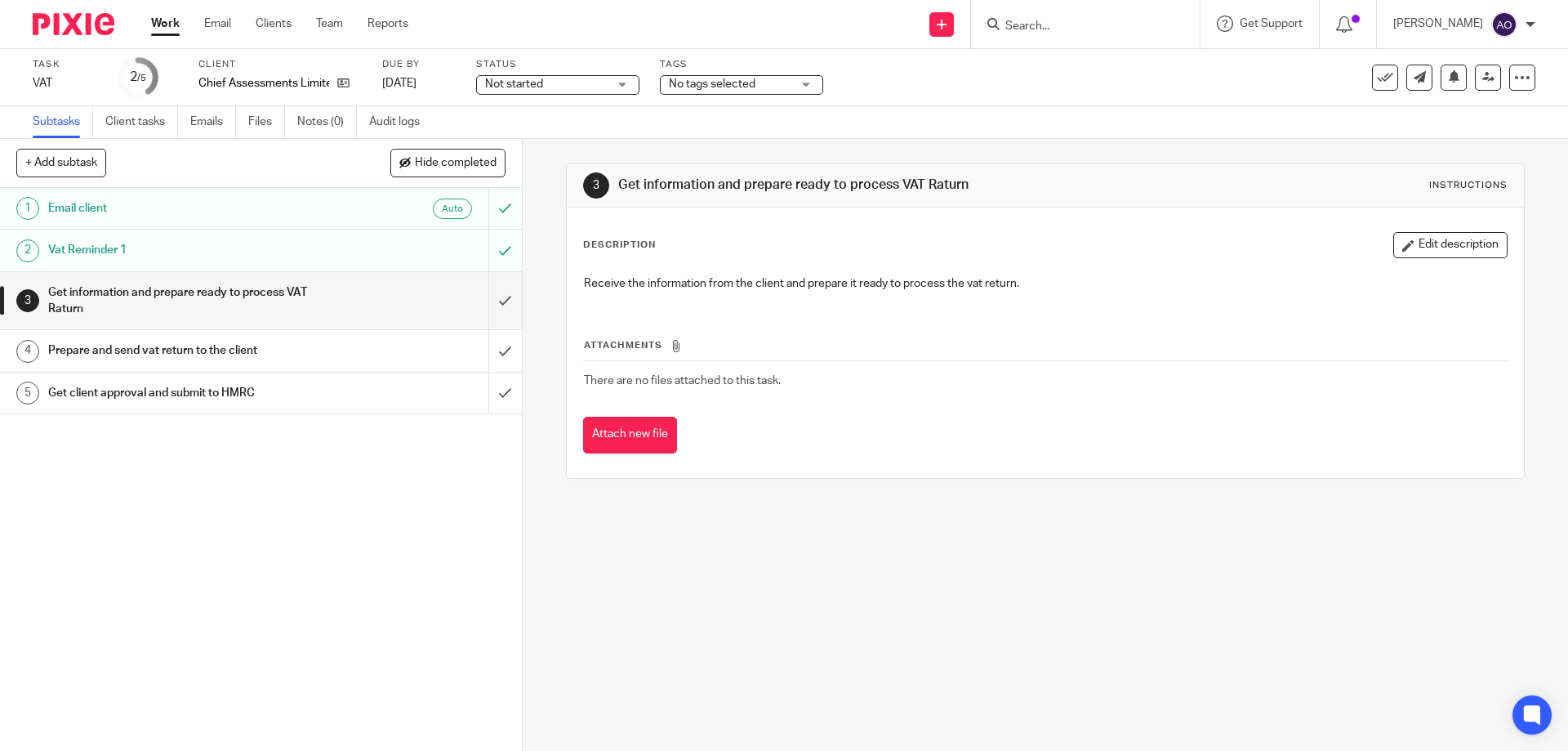
click at [620, 82] on div "Not started Not started" at bounding box center [558, 84] width 163 height 20
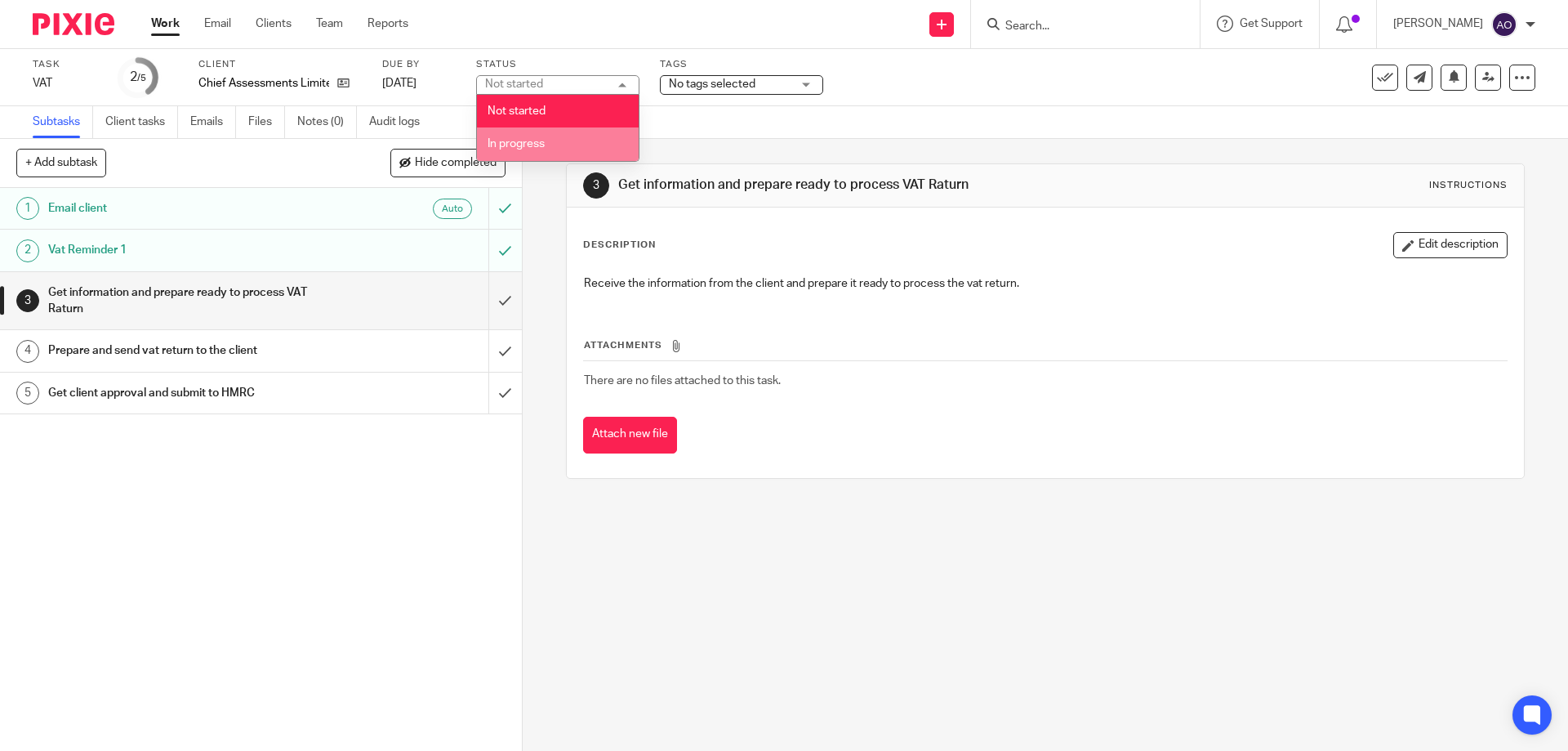
click at [561, 139] on li "In progress" at bounding box center [558, 144] width 162 height 33
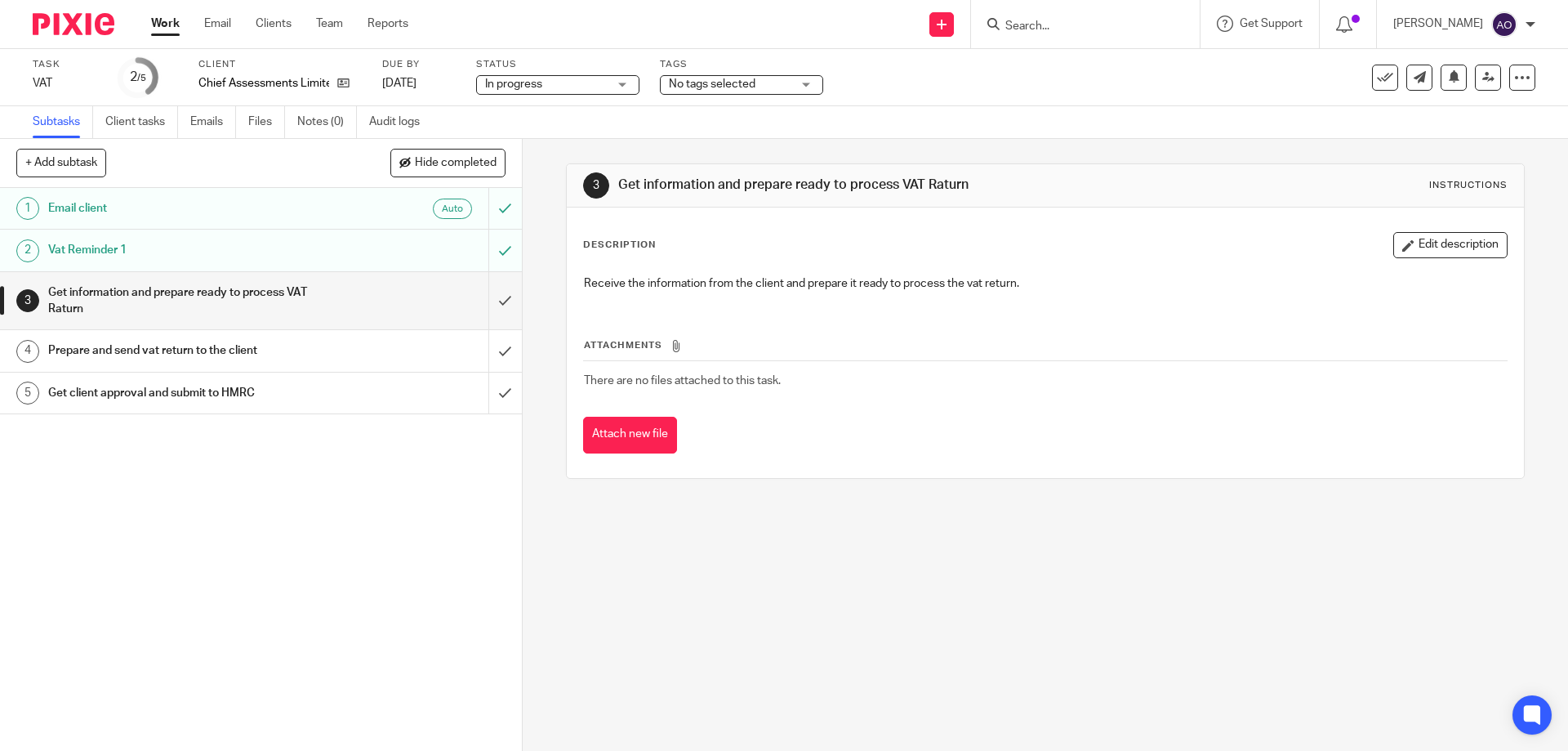
click at [810, 85] on div "No tags selected" at bounding box center [741, 84] width 163 height 20
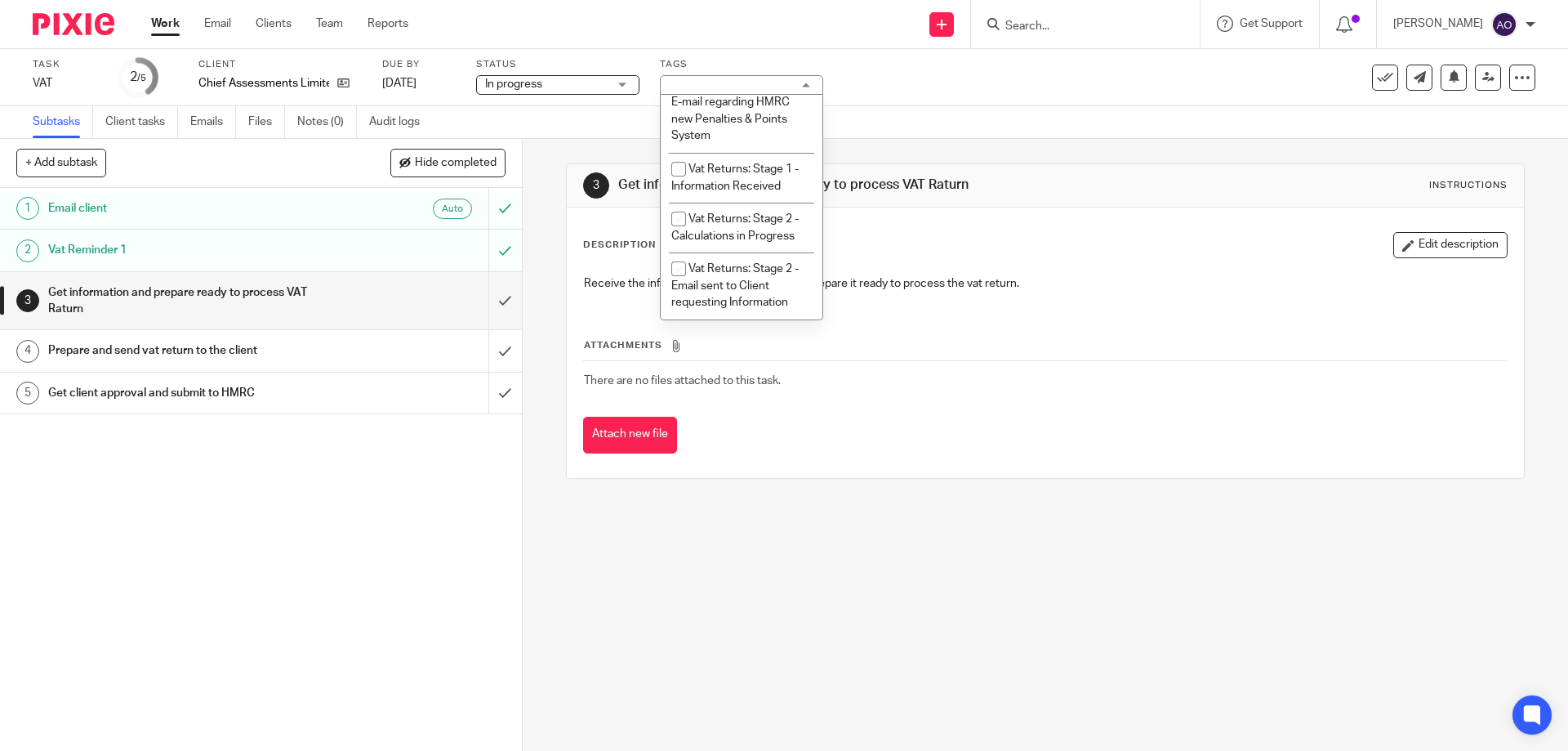
scroll to position [995, 0]
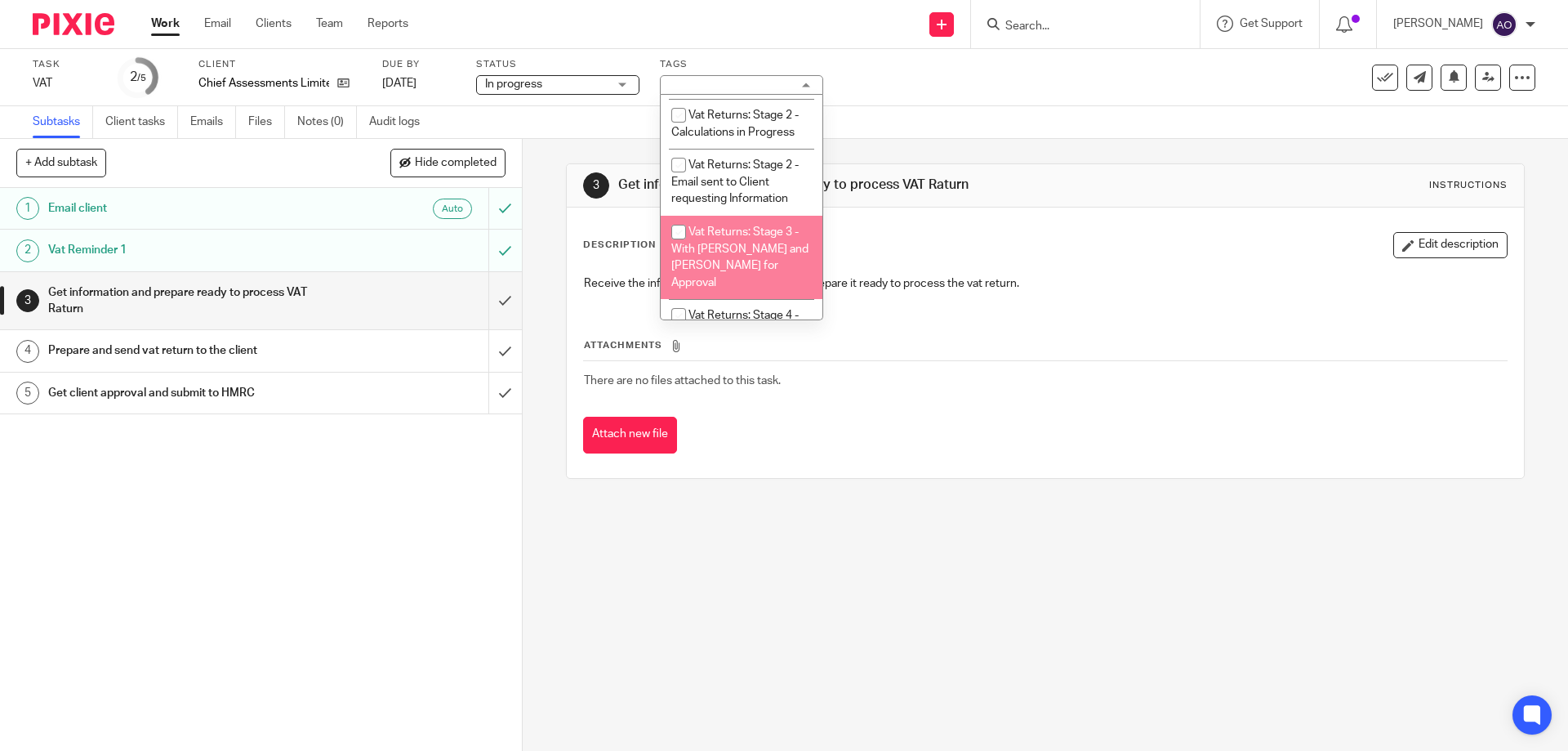
click at [686, 229] on input "checkbox" at bounding box center [678, 232] width 31 height 31
checkbox input "true"
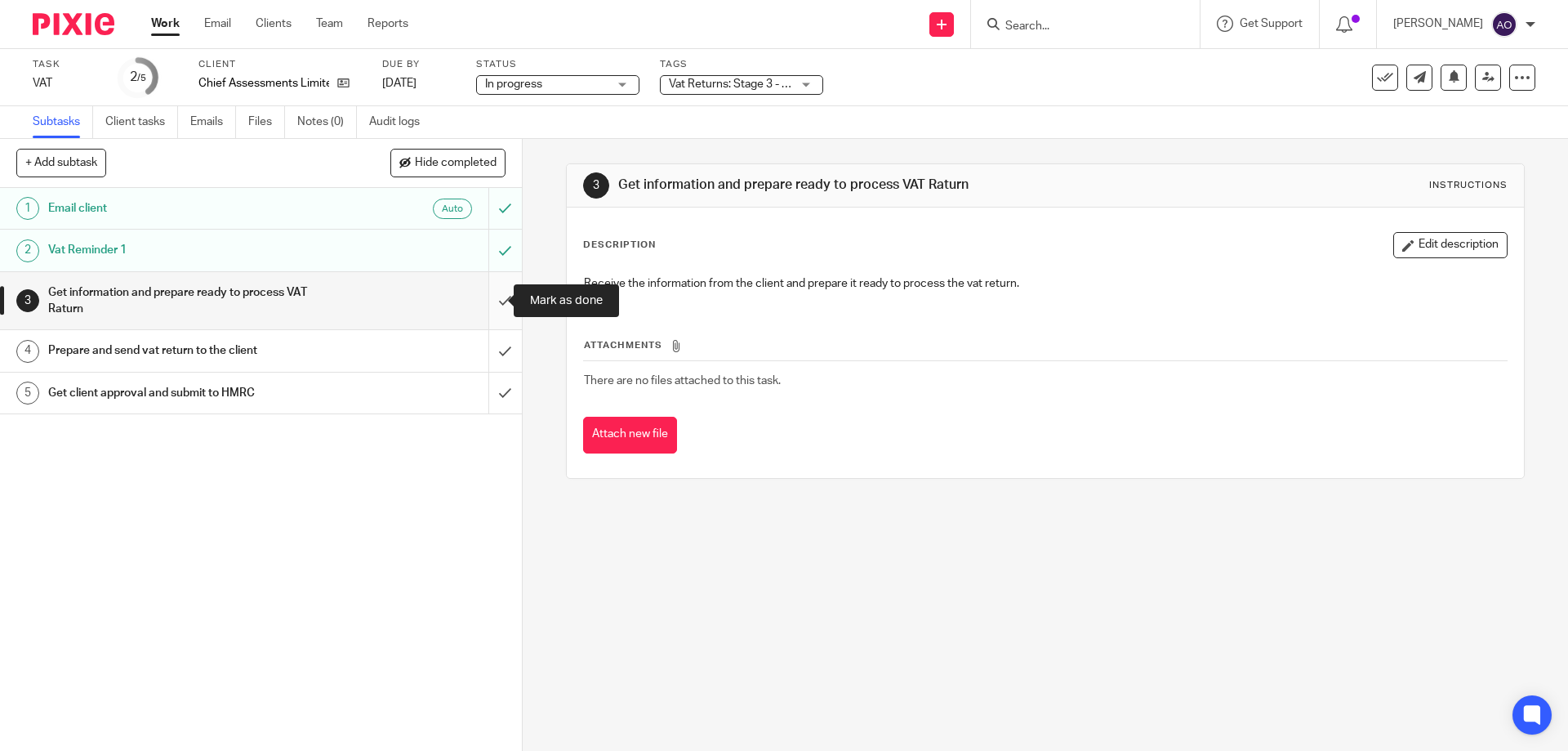
click at [482, 304] on input "submit" at bounding box center [260, 300] width 522 height 58
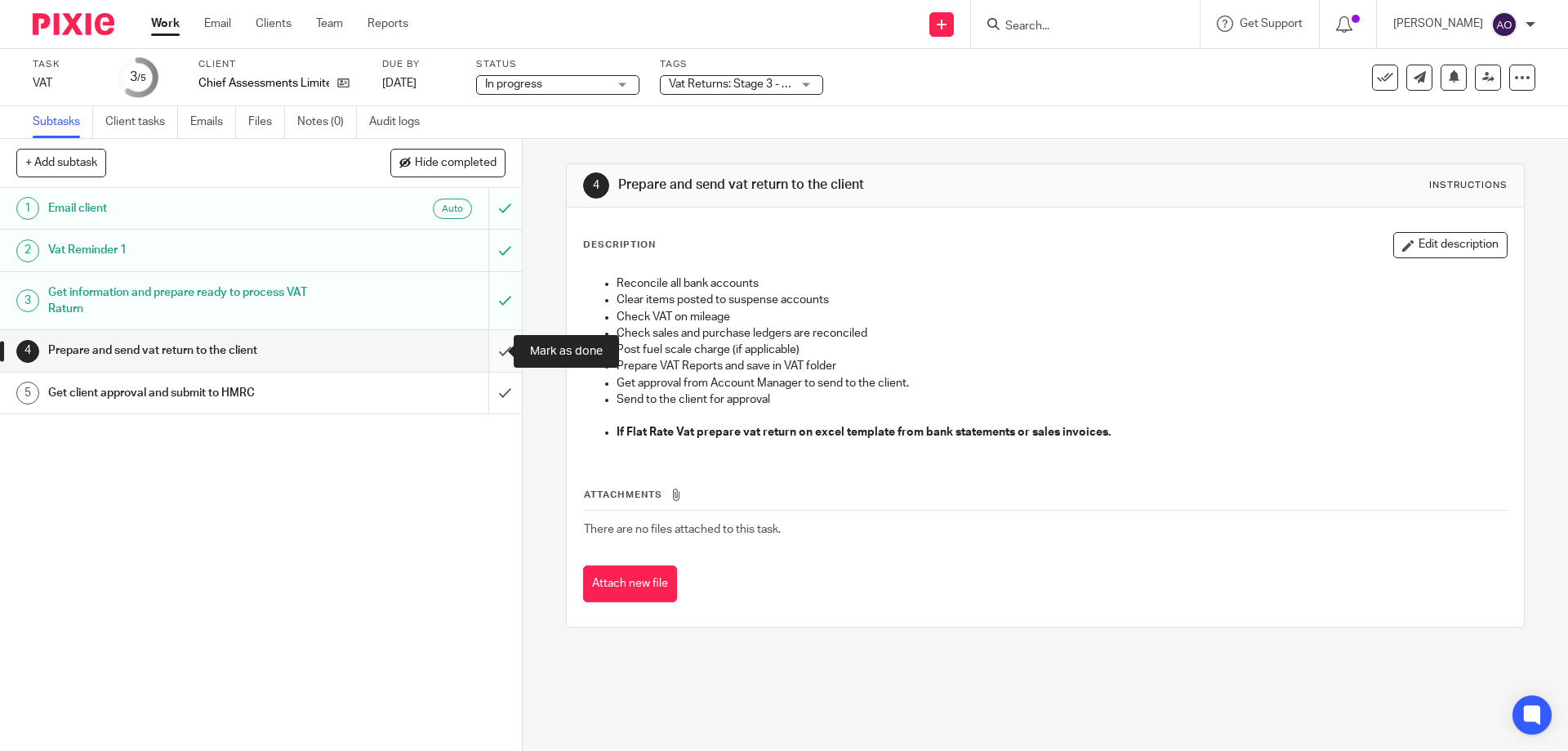
click at [484, 353] on input "submit" at bounding box center [260, 349] width 522 height 41
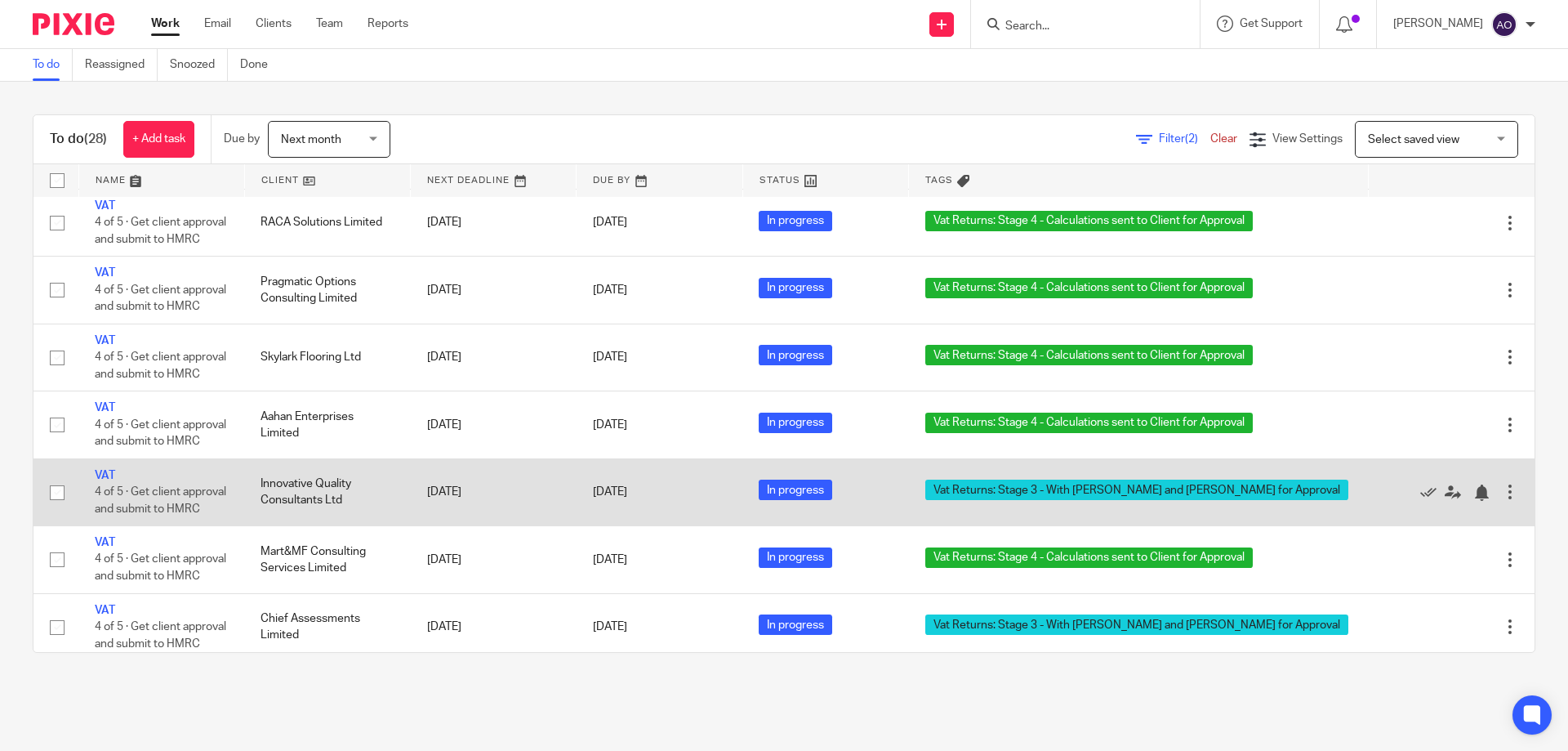
scroll to position [979, 0]
